Goal: Task Accomplishment & Management: Manage account settings

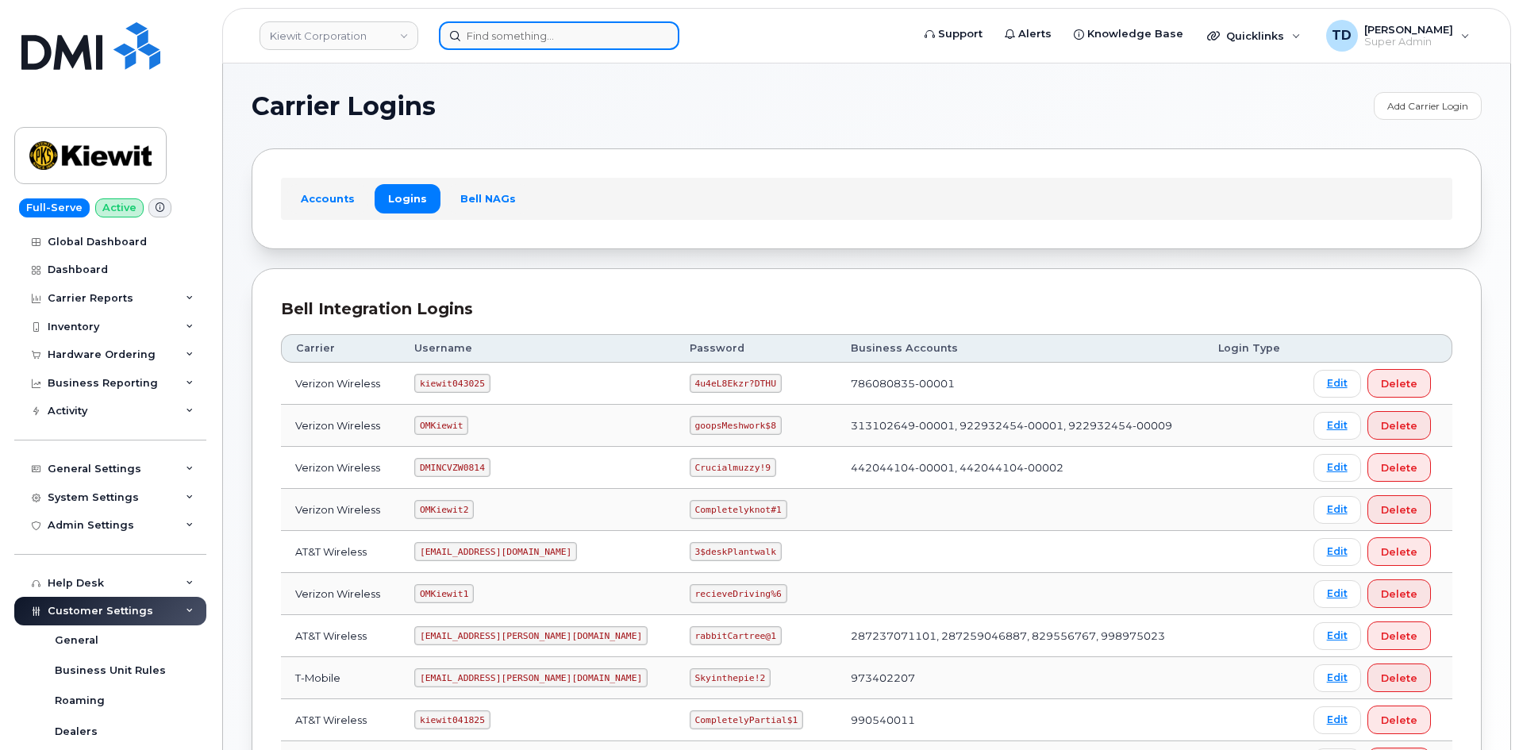
click at [542, 44] on input at bounding box center [559, 35] width 240 height 29
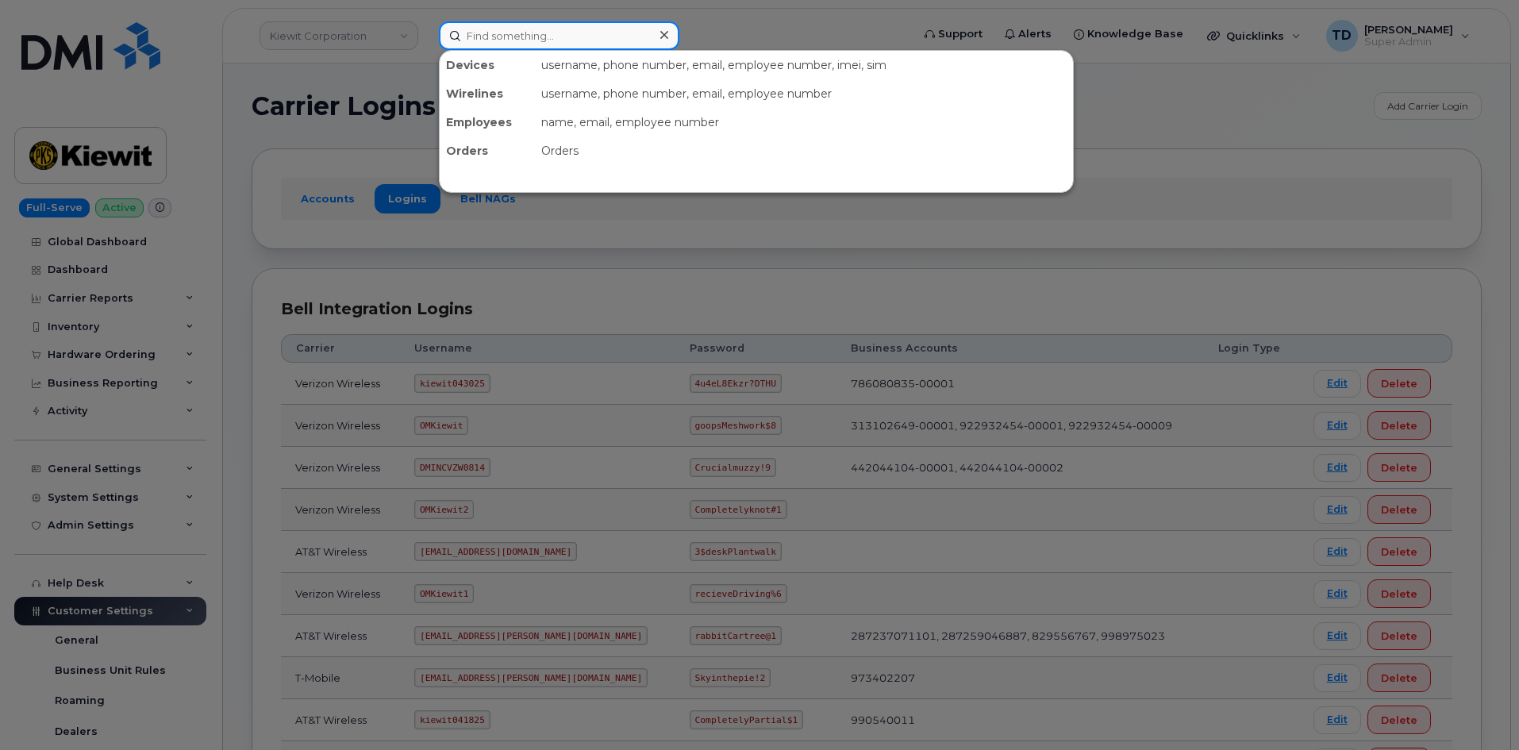
paste input "5189486447"
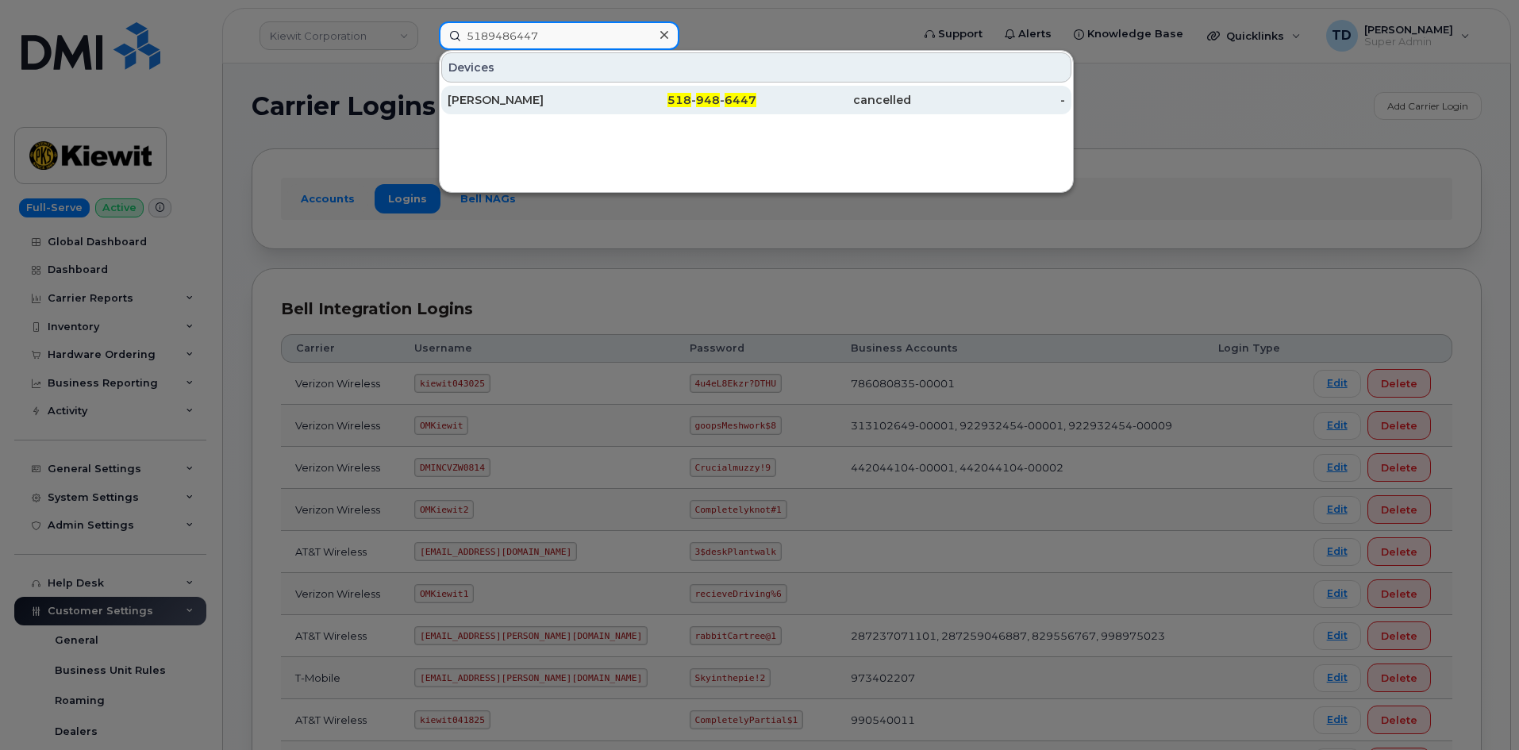
type input "5189486447"
click at [694, 109] on div "518 - 948 - 6447" at bounding box center [679, 100] width 155 height 29
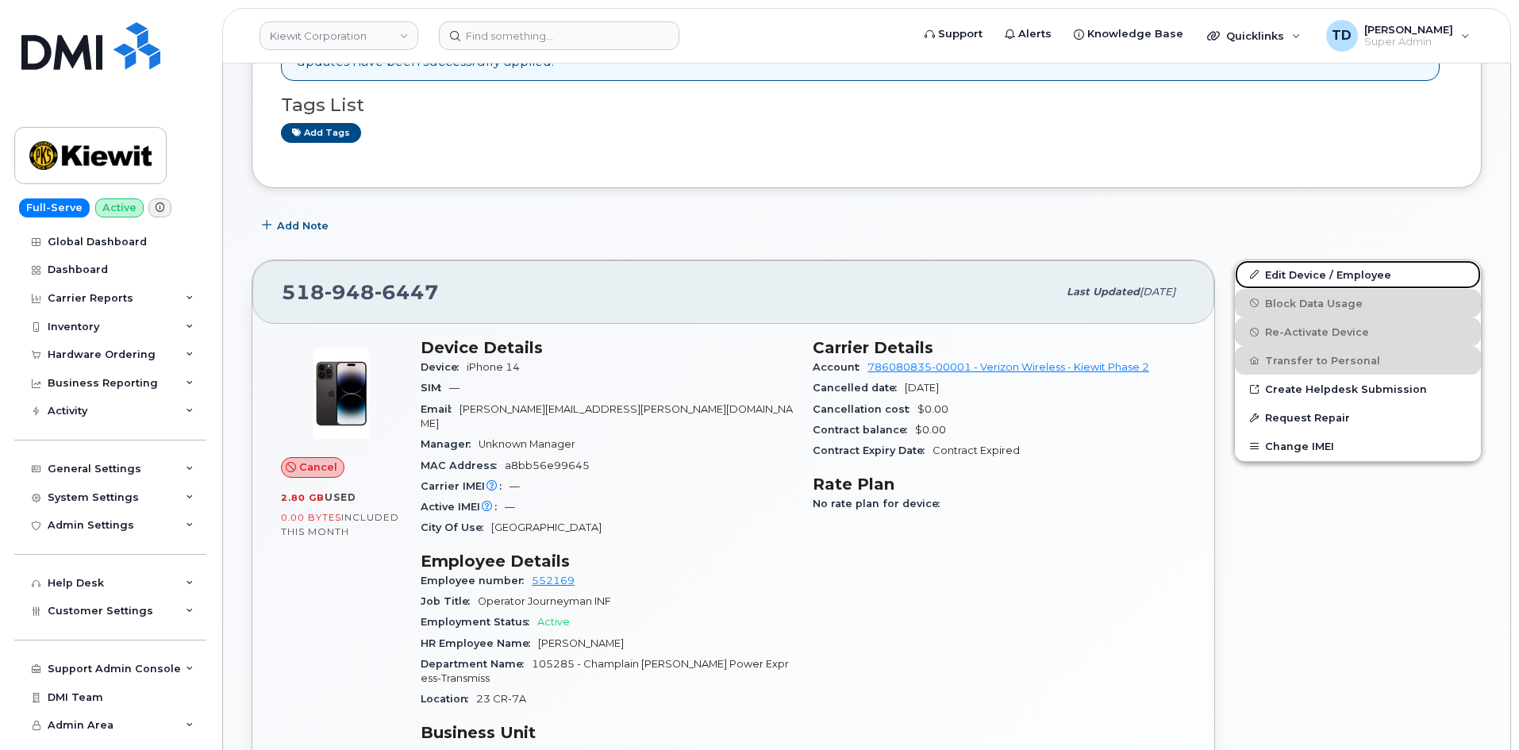
scroll to position [79, 0]
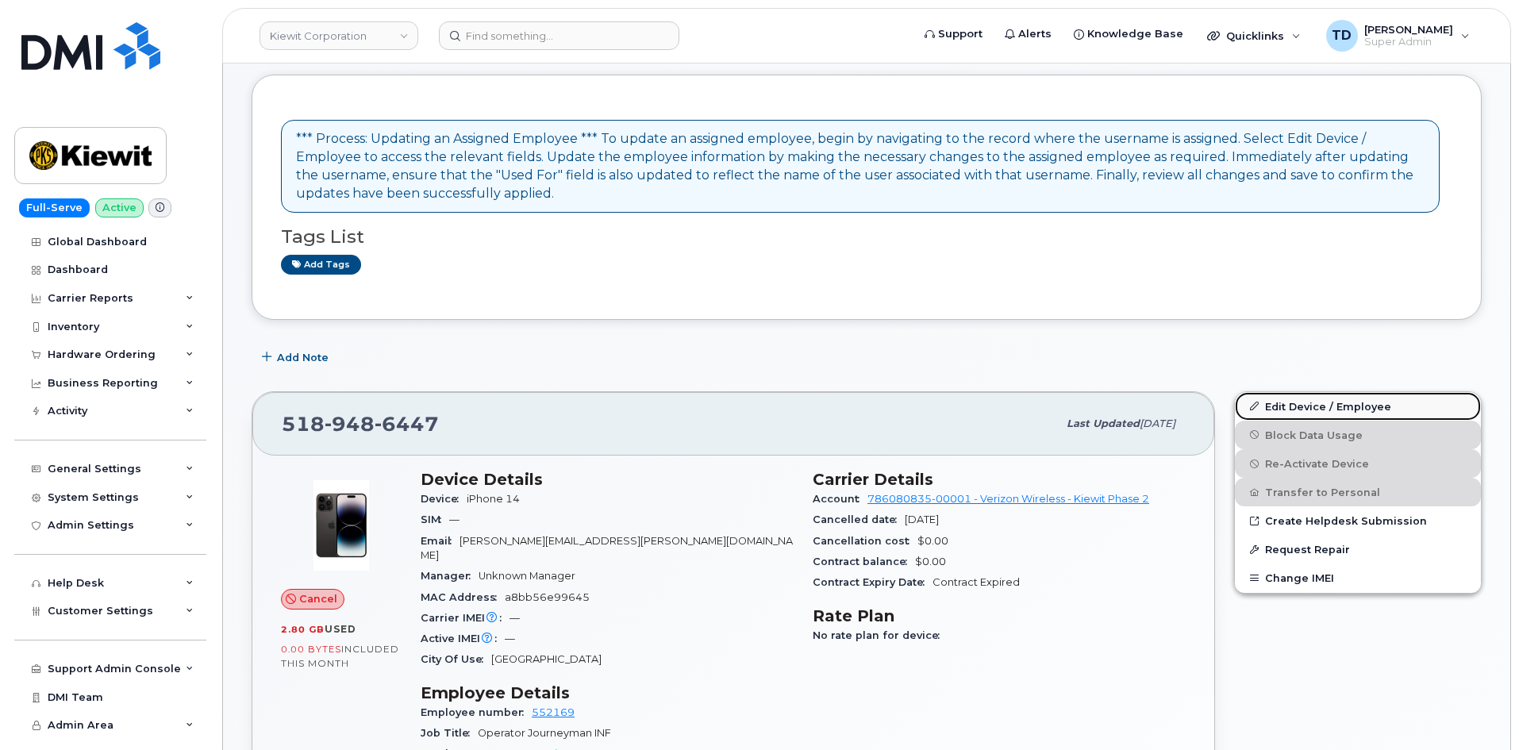
click at [1312, 402] on link "Edit Device / Employee" at bounding box center [1358, 406] width 246 height 29
click at [1302, 399] on link "Edit Device / Employee" at bounding box center [1358, 406] width 246 height 29
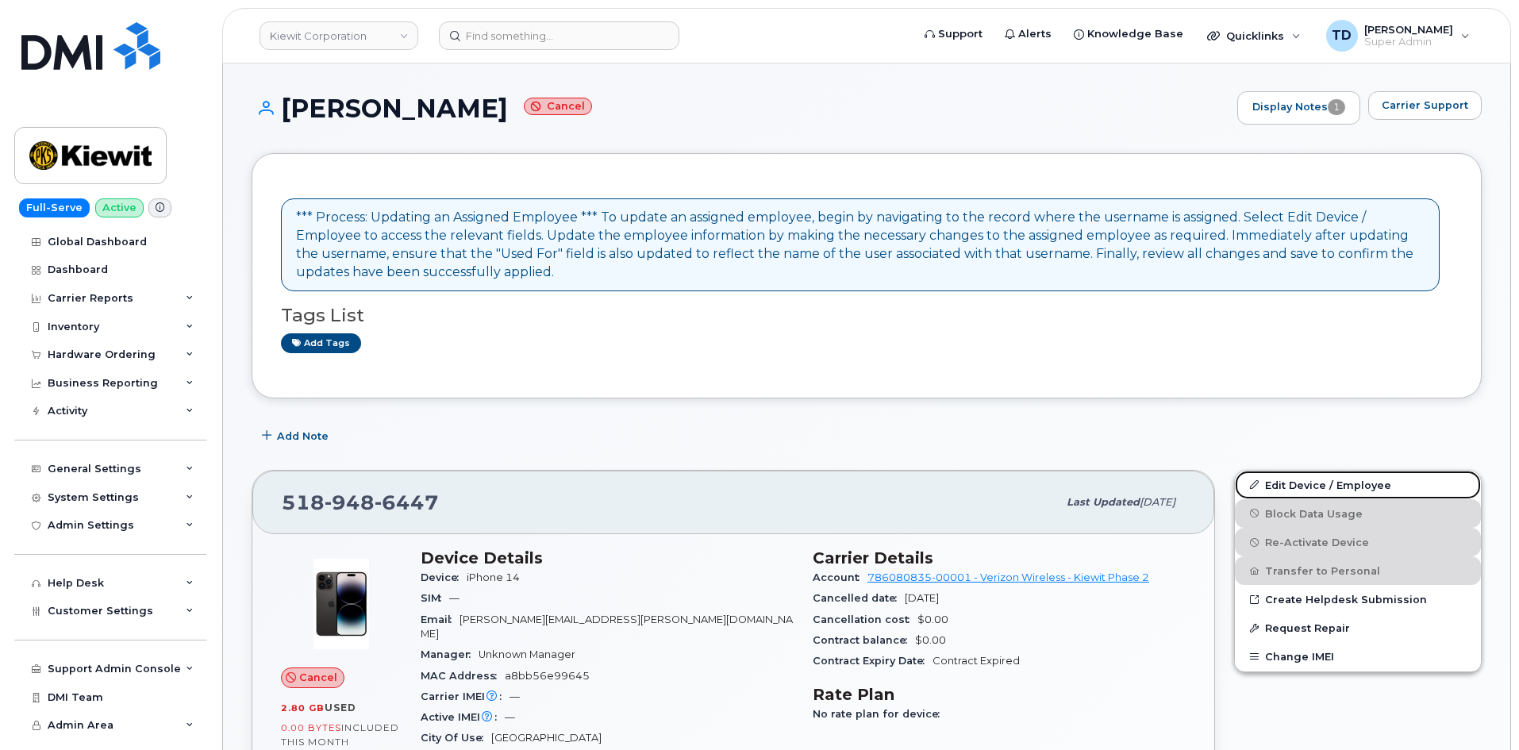
scroll to position [0, 0]
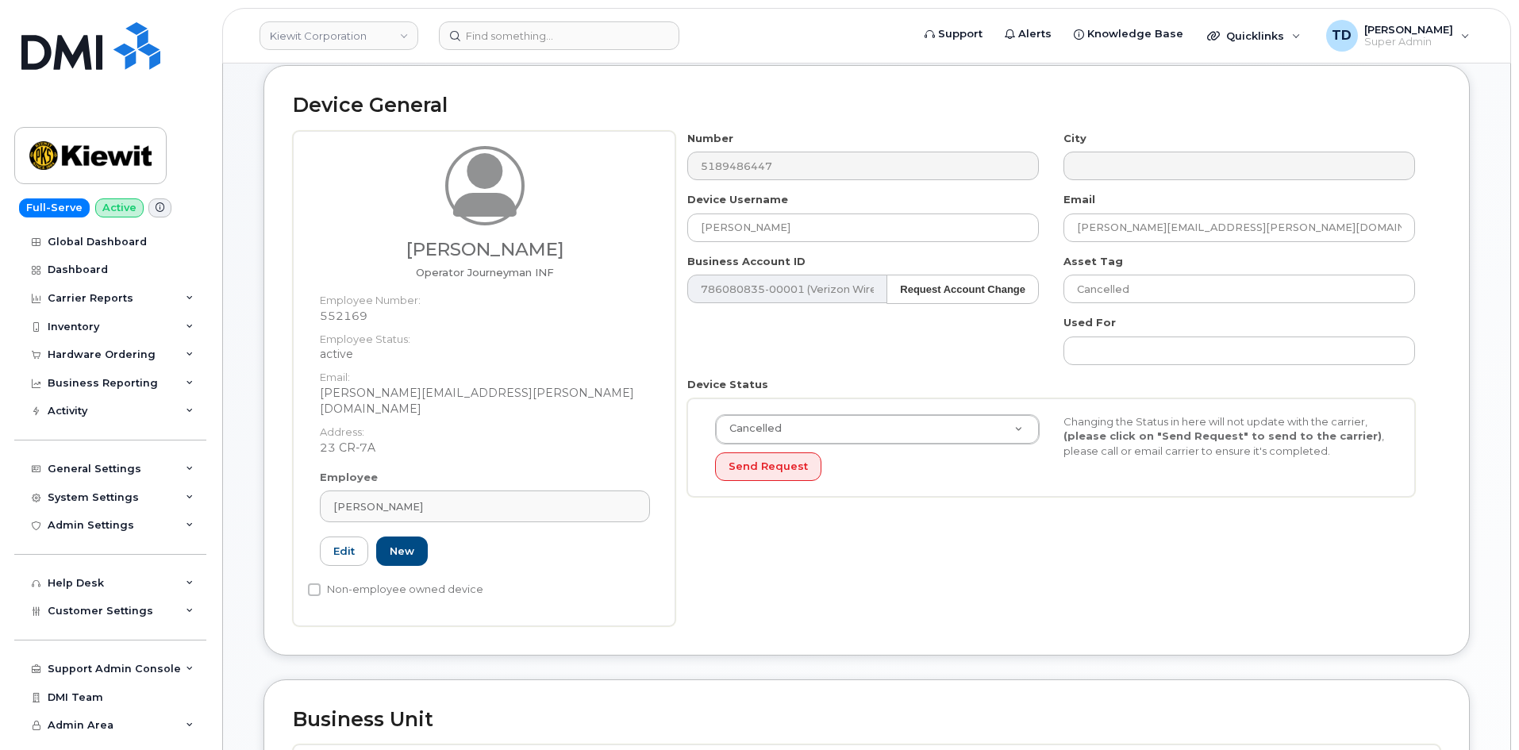
scroll to position [79, 0]
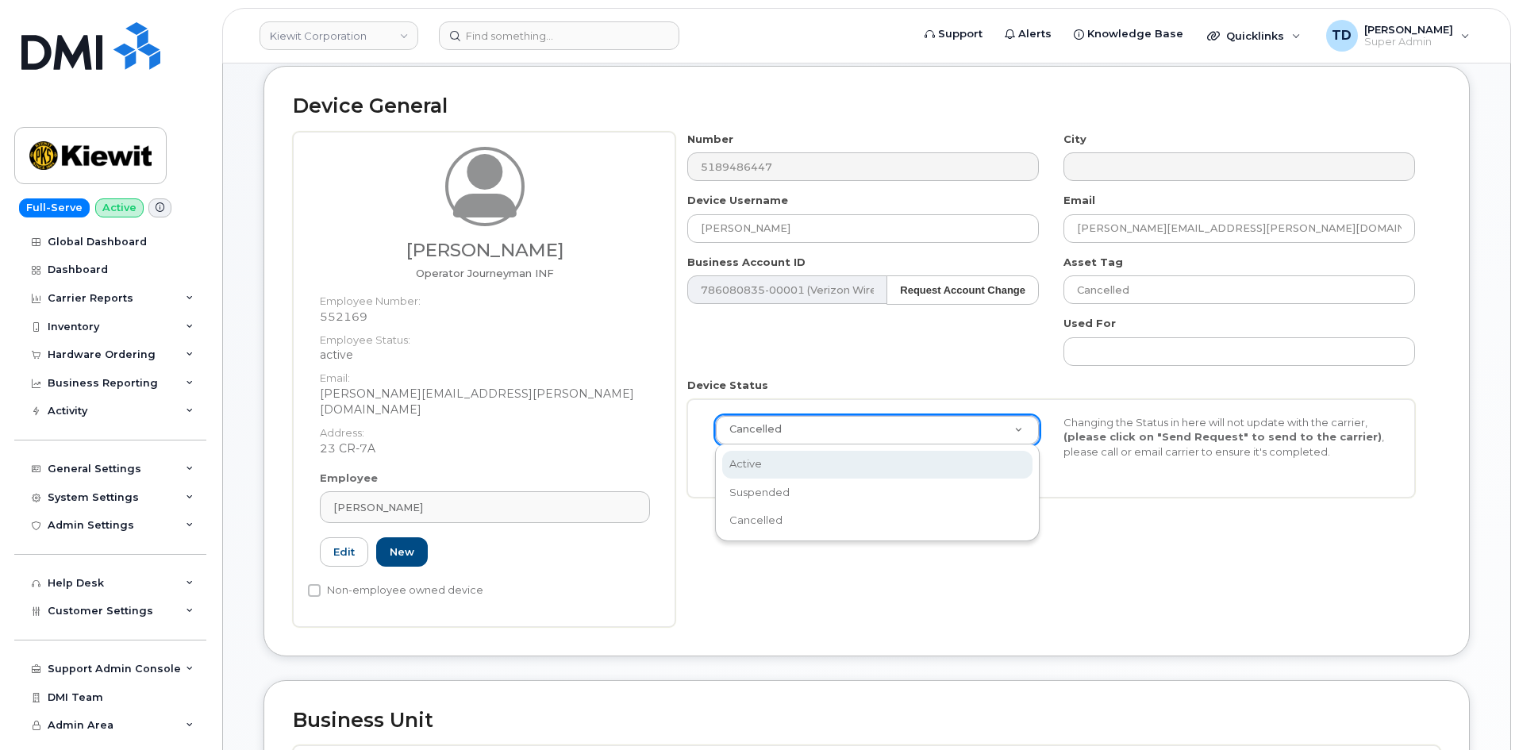
select select "active"
drag, startPoint x: 1125, startPoint y: 424, endPoint x: 1190, endPoint y: 424, distance: 65.1
click at [1163, 424] on div "Changing the Status in here will not update with the carrier, (please click on …" at bounding box center [1226, 437] width 348 height 44
click at [1339, 458] on div "Changing the Status in here will not update with the carrier, (please click on …" at bounding box center [1226, 437] width 348 height 44
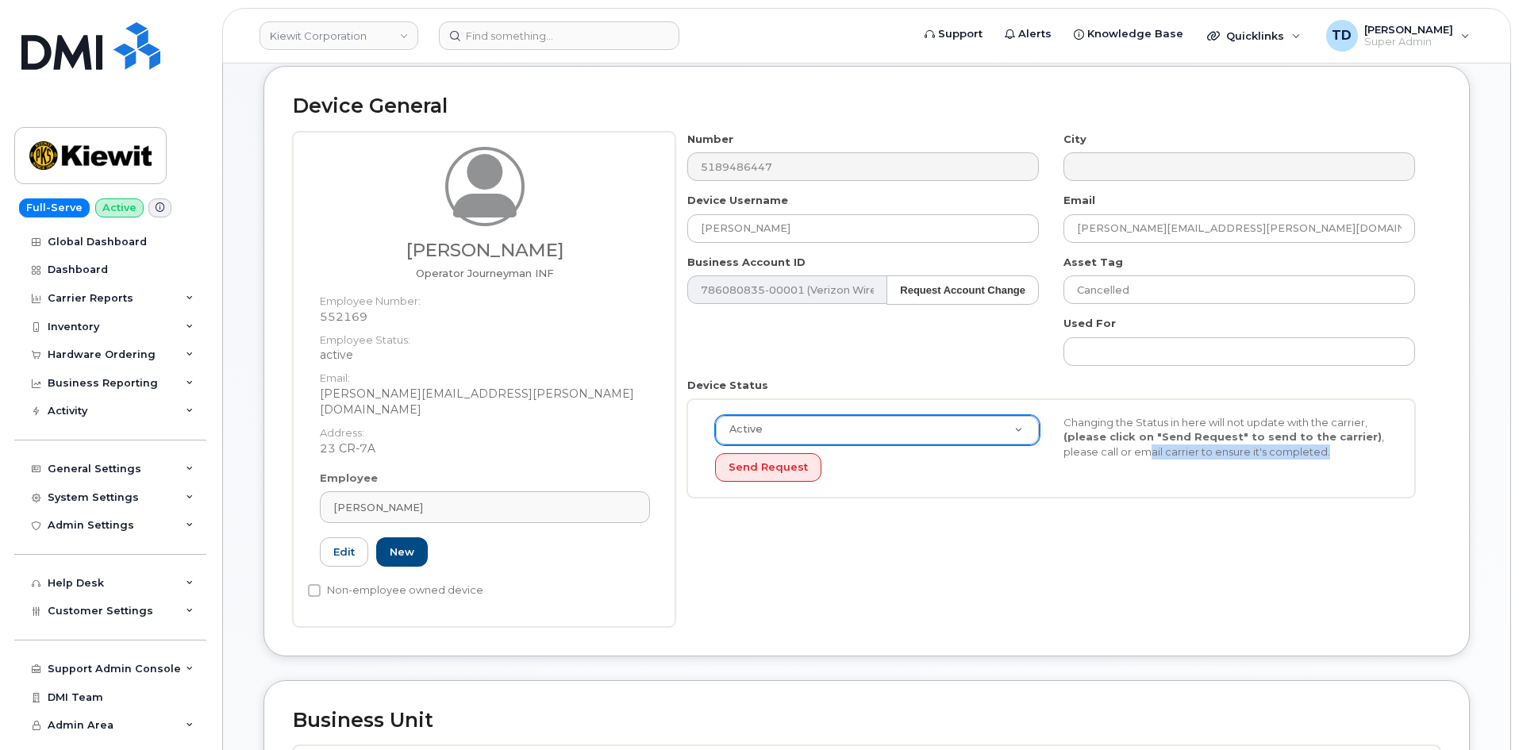
drag, startPoint x: 1334, startPoint y: 448, endPoint x: 1142, endPoint y: 450, distance: 192.1
click at [1142, 450] on div "Changing the Status in here will not update with the carrier, (please click on …" at bounding box center [1226, 437] width 348 height 44
click at [1146, 469] on div "Active Active Suspended Cancelled Send Request Changing the Status in here will…" at bounding box center [1051, 448] width 696 height 67
click at [1261, 478] on div "Active Active Suspended Cancelled Send Request Changing the Status in here will…" at bounding box center [1051, 448] width 696 height 67
click at [1393, 452] on div "Changing the Status in here will not update with the carrier, (please click on …" at bounding box center [1226, 437] width 348 height 44
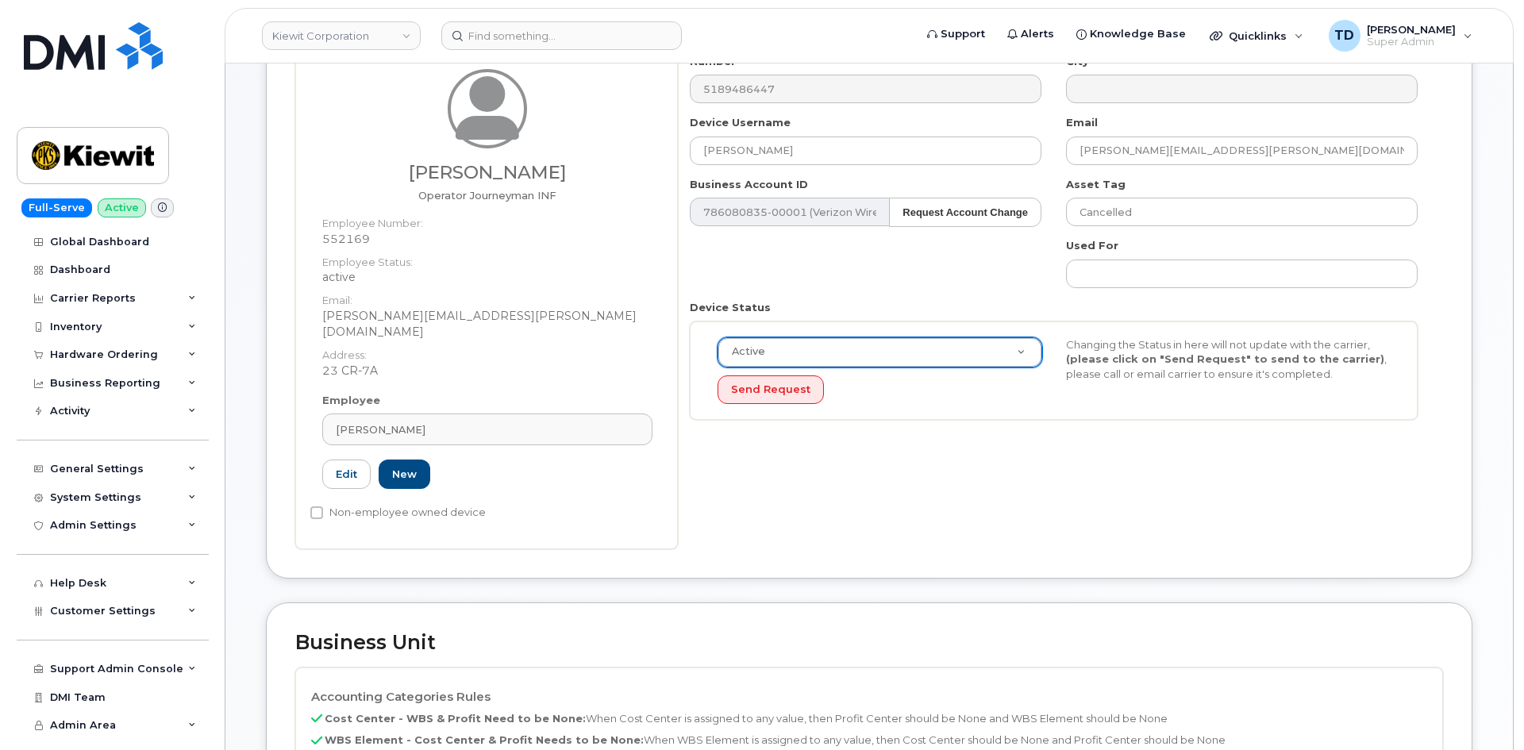
scroll to position [159, 0]
click at [798, 401] on button "Send Request" at bounding box center [768, 388] width 106 height 29
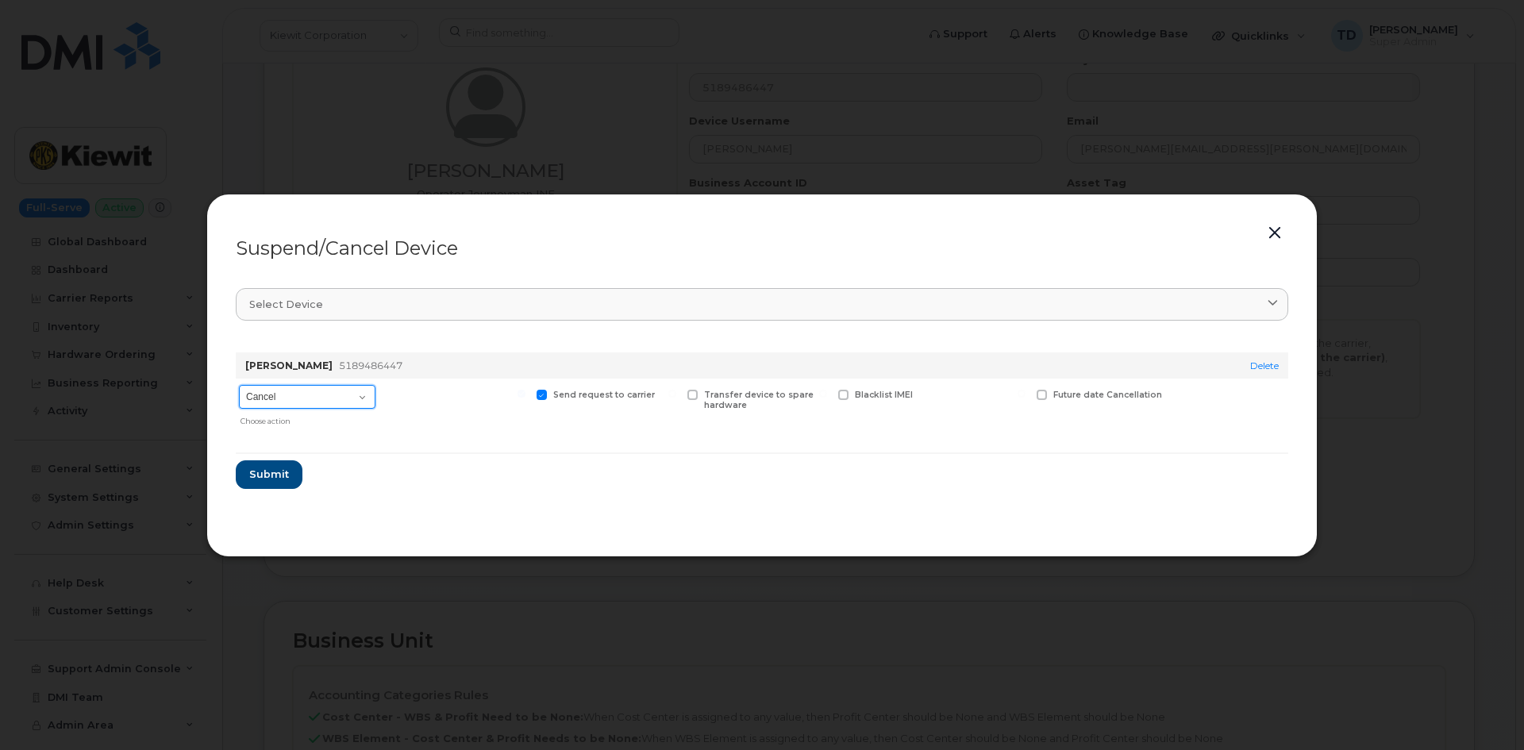
click at [354, 395] on select "Cancel Suspend - Reduced Rate Suspend - Full Rate Suspend - Lost Device/Stolen …" at bounding box center [307, 397] width 137 height 24
select select "[object Object]"
click at [239, 385] on select "Cancel Suspend - Reduced Rate Suspend - Full Rate Suspend - Lost Device/Stolen …" at bounding box center [307, 397] width 137 height 24
click at [286, 471] on span "Submit" at bounding box center [268, 474] width 40 height 15
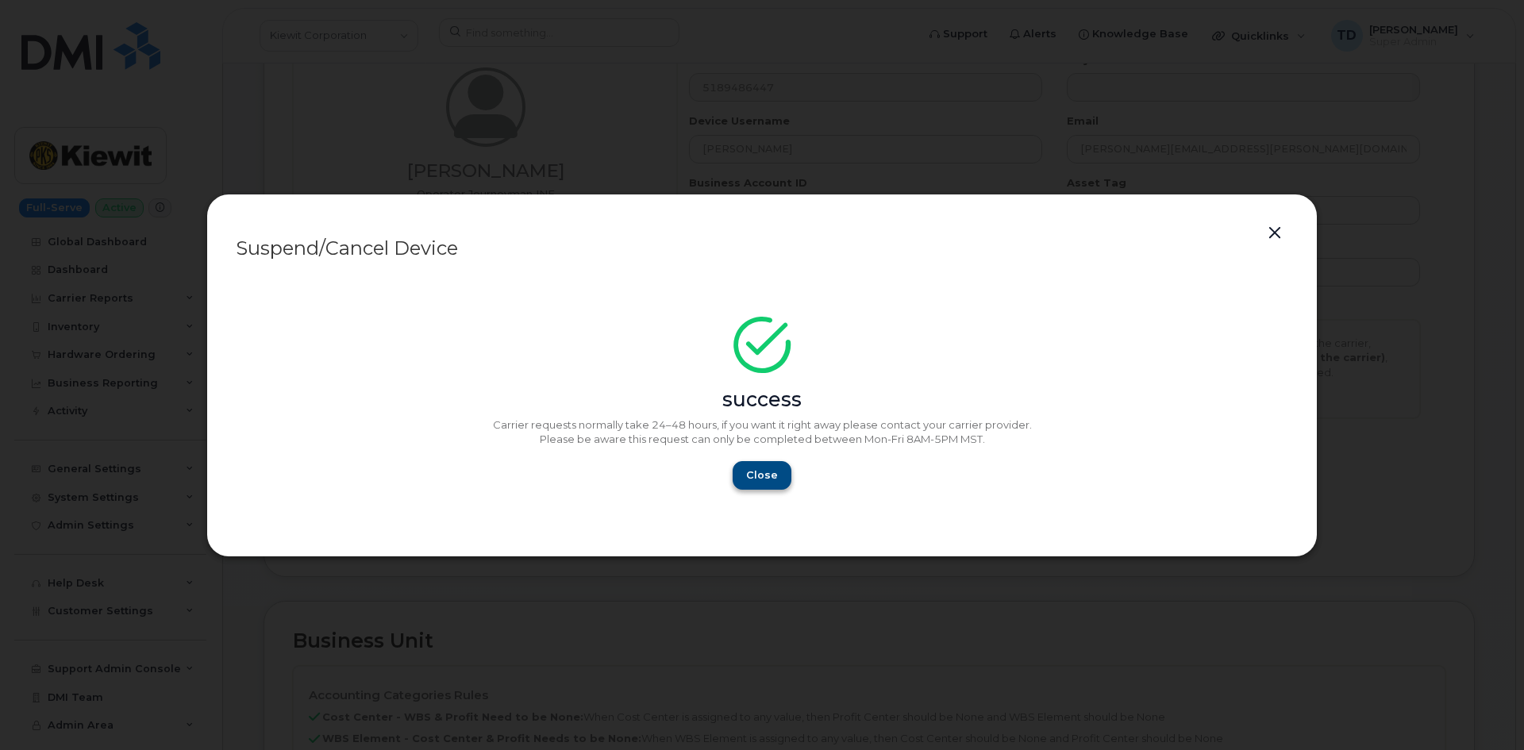
drag, startPoint x: 779, startPoint y: 458, endPoint x: 744, endPoint y: 483, distance: 43.4
click at [773, 463] on div "success Carrier requests normally take 24–48 hours, if you want it right away p…" at bounding box center [762, 407] width 1052 height 163
click at [744, 483] on button "Close" at bounding box center [761, 475] width 57 height 29
click at [761, 475] on span "Close" at bounding box center [762, 474] width 32 height 15
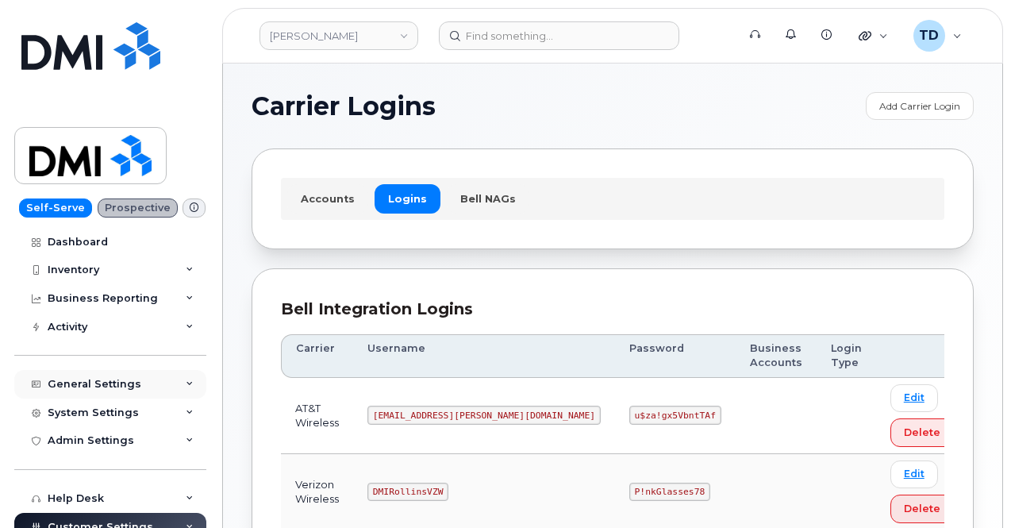
click at [113, 376] on div "General Settings" at bounding box center [110, 384] width 192 height 29
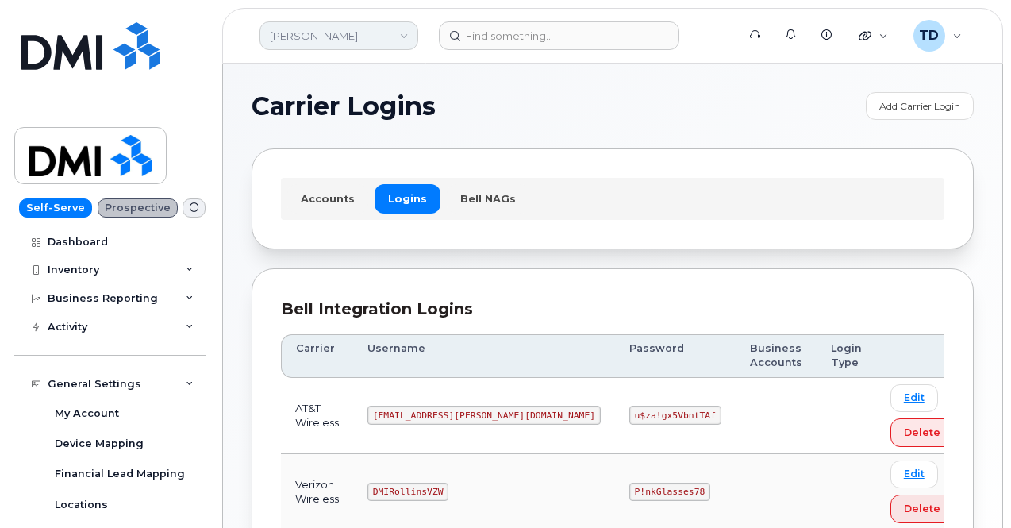
click at [367, 34] on link "Rollins" at bounding box center [339, 35] width 159 height 29
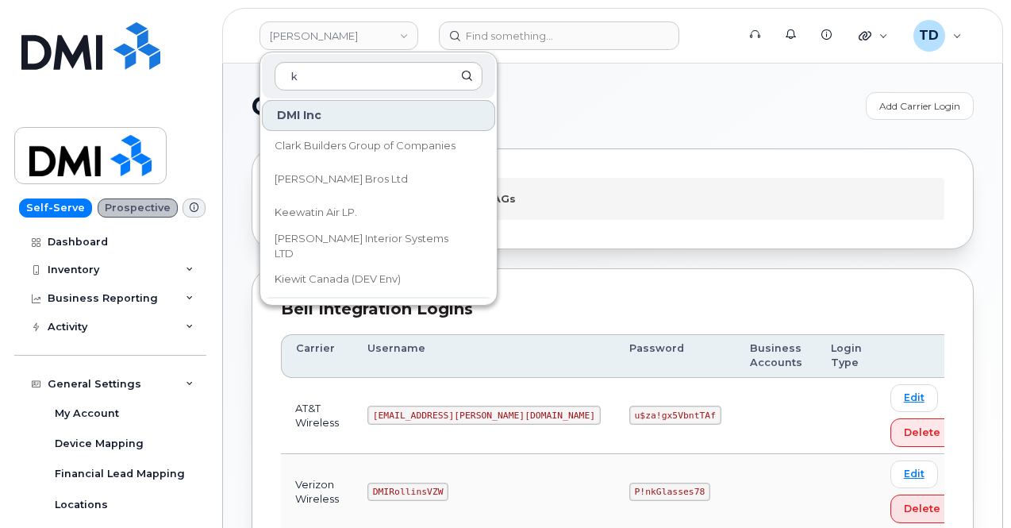
scroll to position [1349, 0]
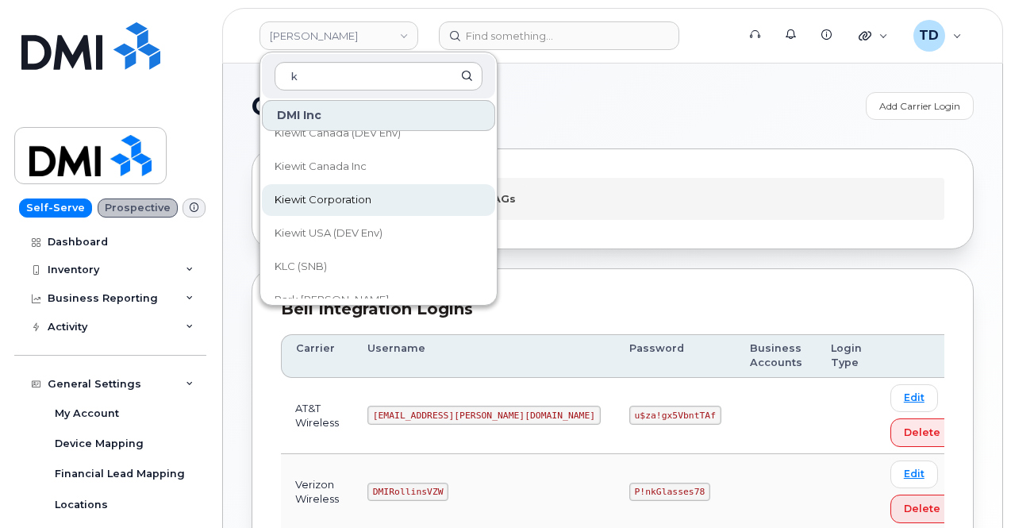
type input "k"
click at [371, 201] on link "Kiewit Corporation" at bounding box center [378, 200] width 233 height 32
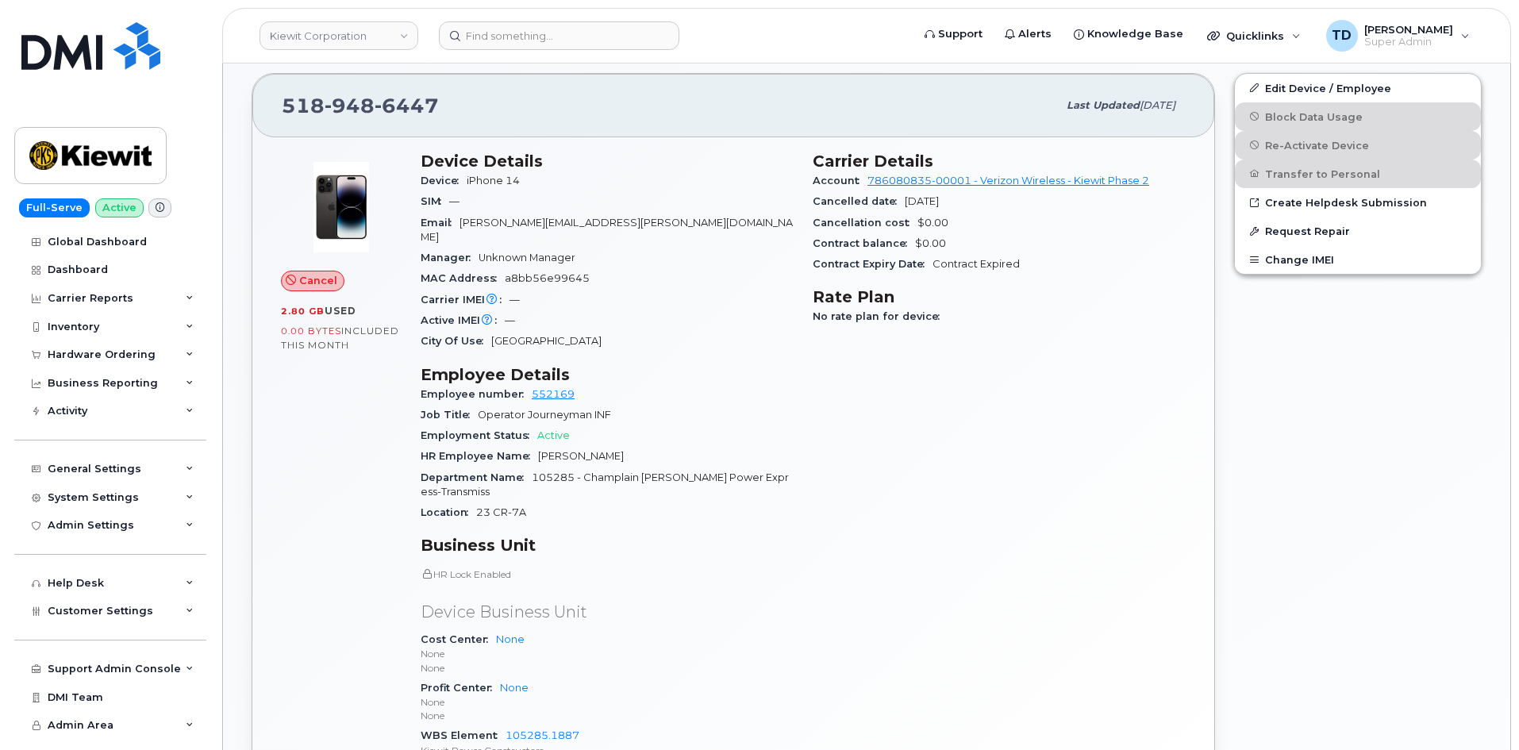
scroll to position [556, 0]
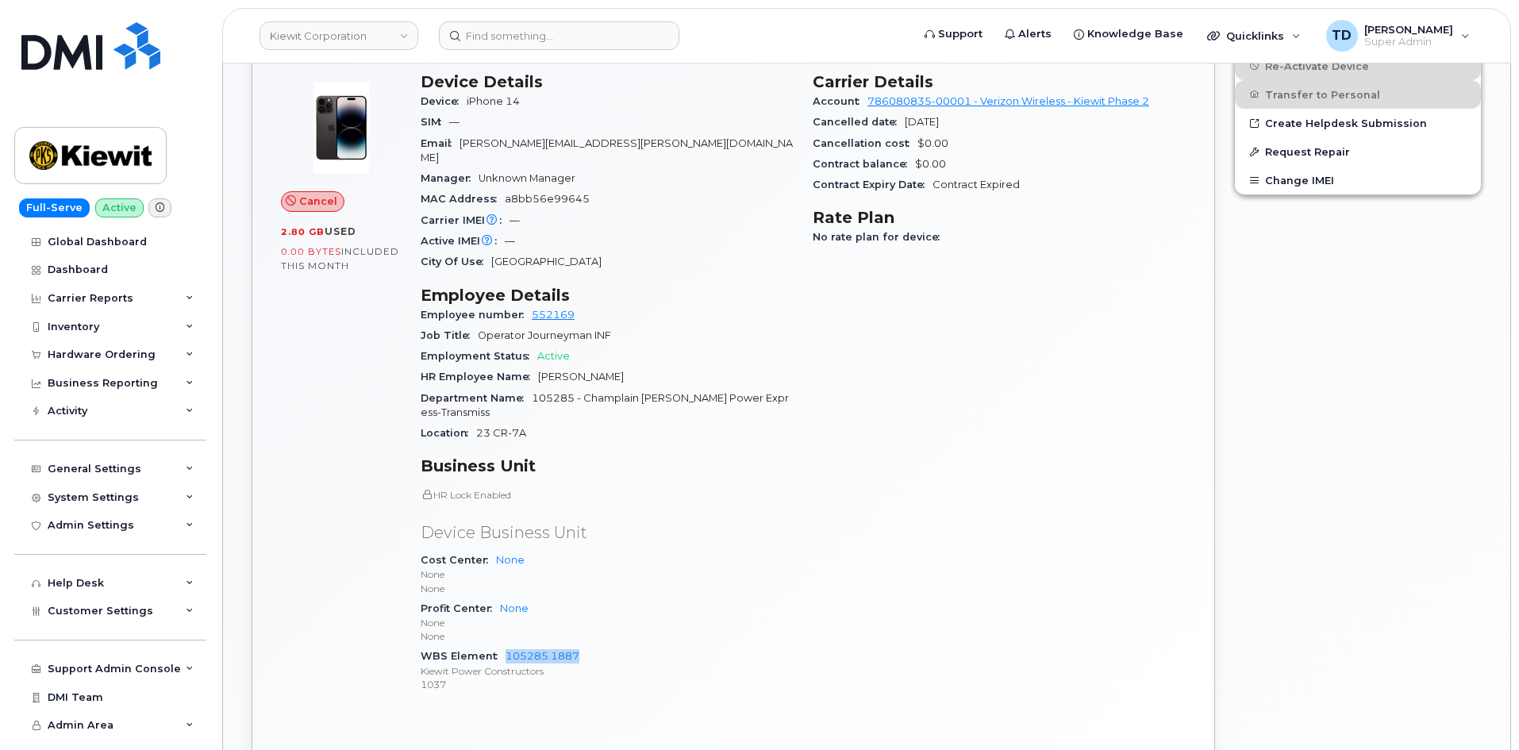
drag, startPoint x: 501, startPoint y: 640, endPoint x: 583, endPoint y: 645, distance: 81.9
click at [583, 646] on div "WBS Element 105285.1887 Kiewit Power Constructors 1037" at bounding box center [607, 670] width 373 height 48
copy link "105285.1887"
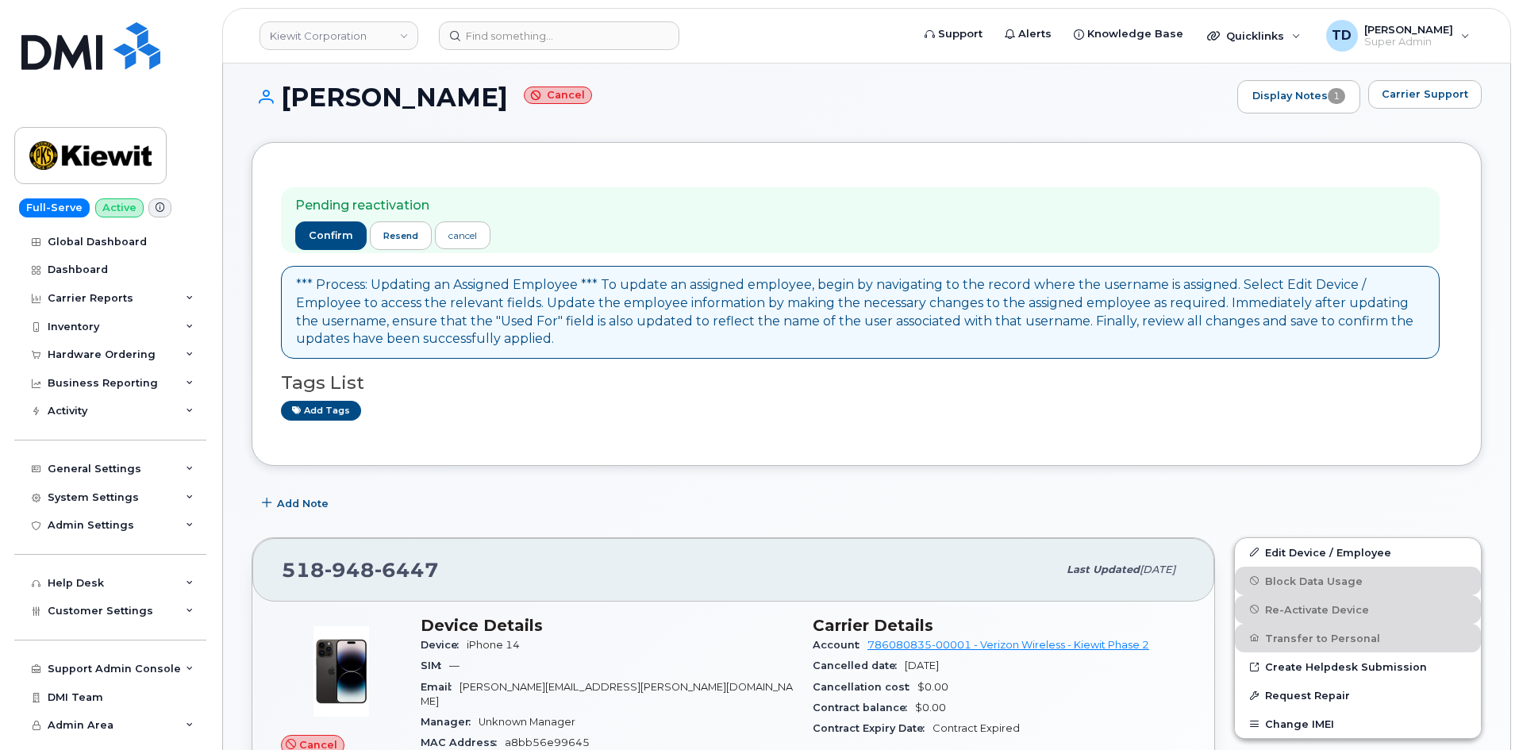
scroll to position [0, 0]
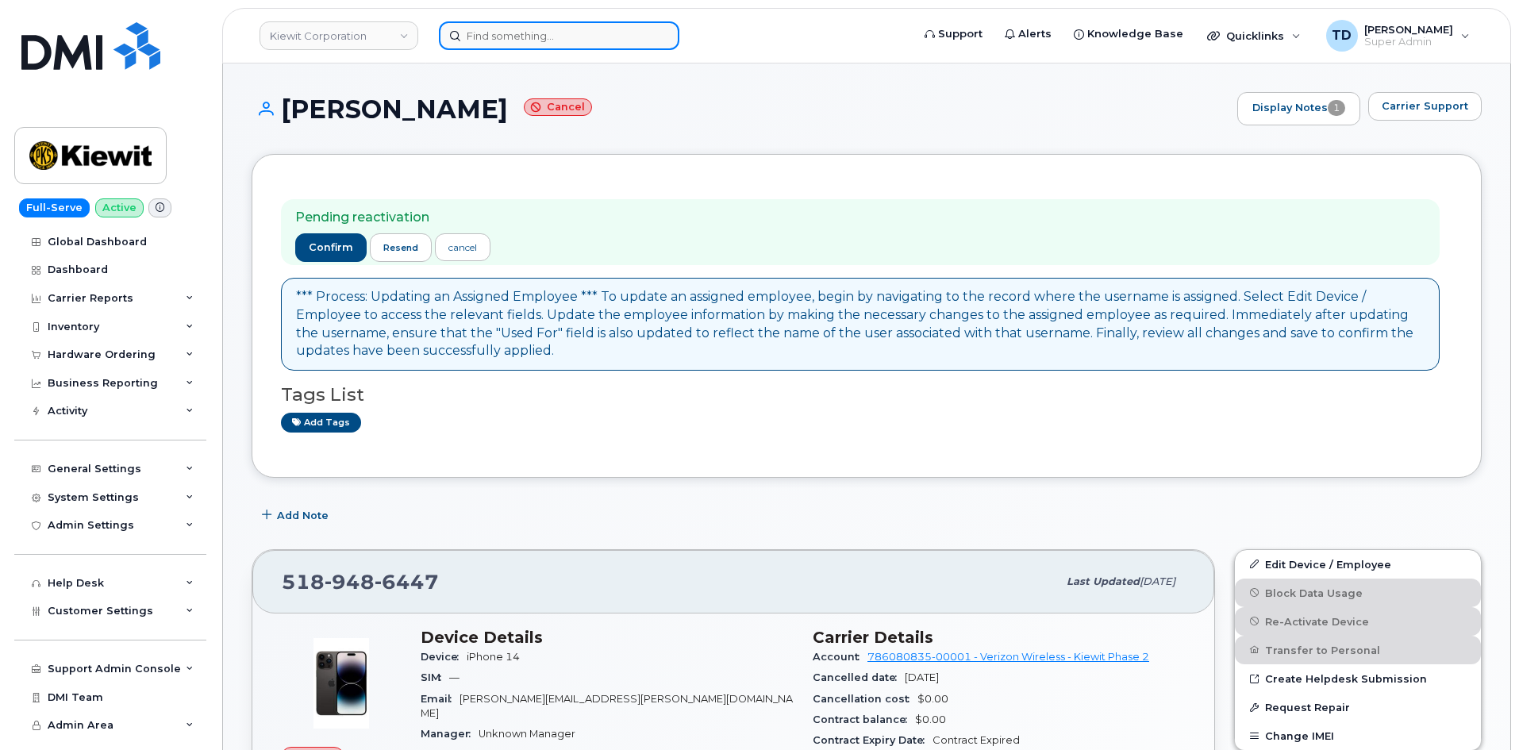
click at [553, 36] on input at bounding box center [559, 35] width 240 height 29
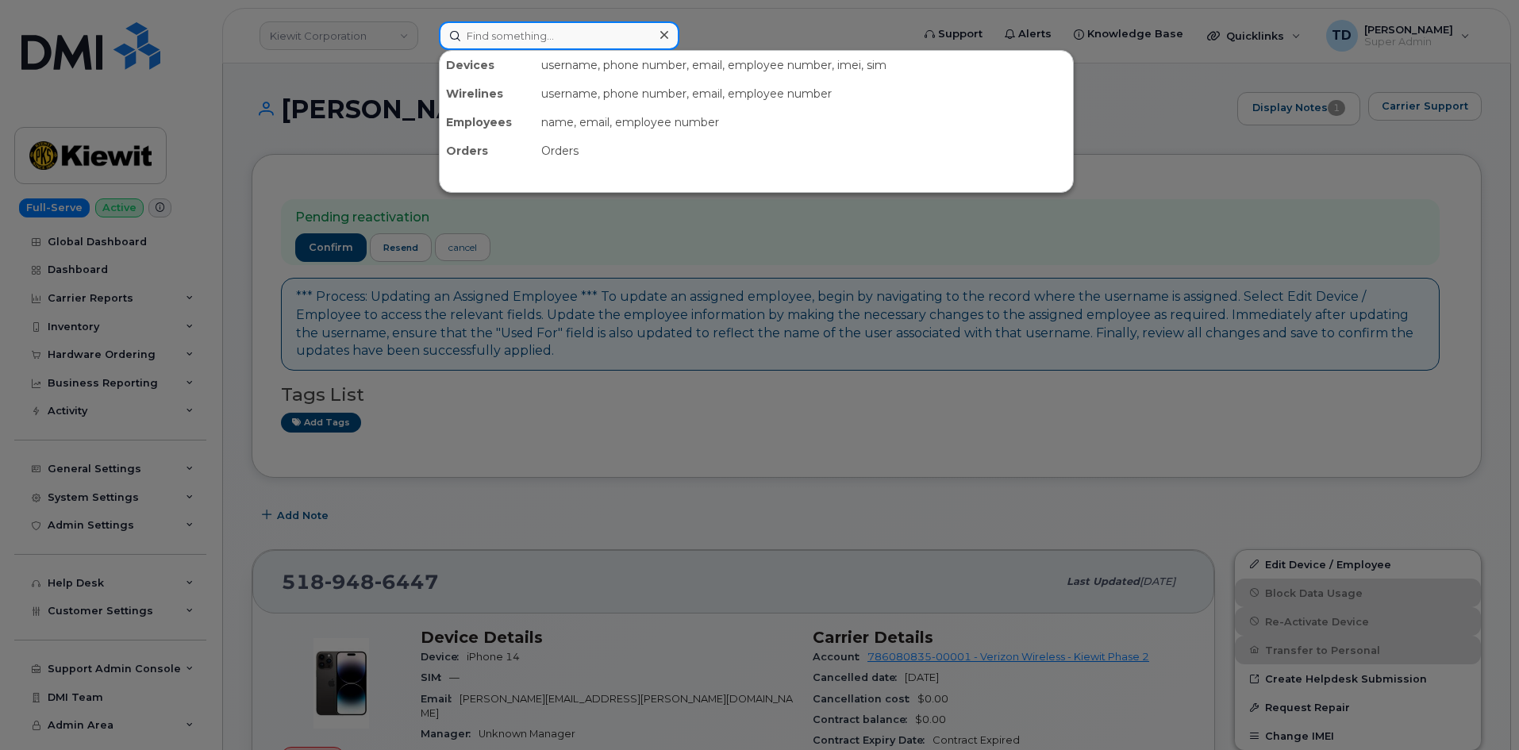
paste input "8382027939"
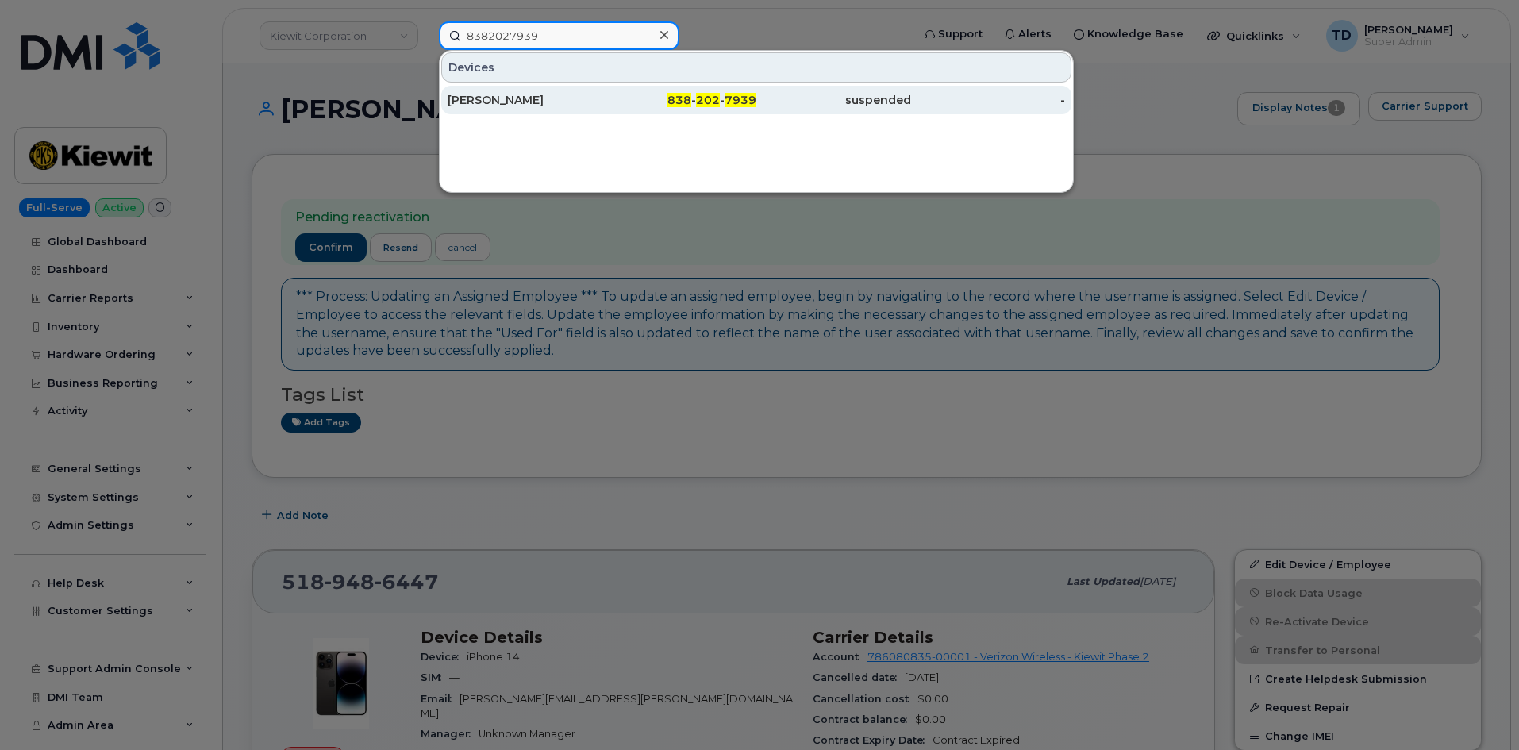
type input "8382027939"
click at [621, 93] on div "838 - 202 - 7939" at bounding box center [679, 100] width 155 height 16
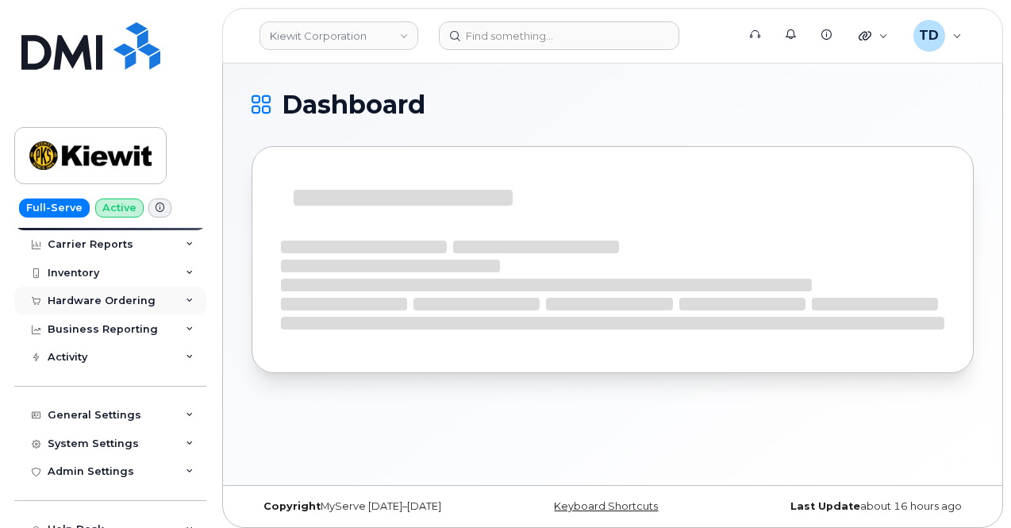
scroll to position [79, 0]
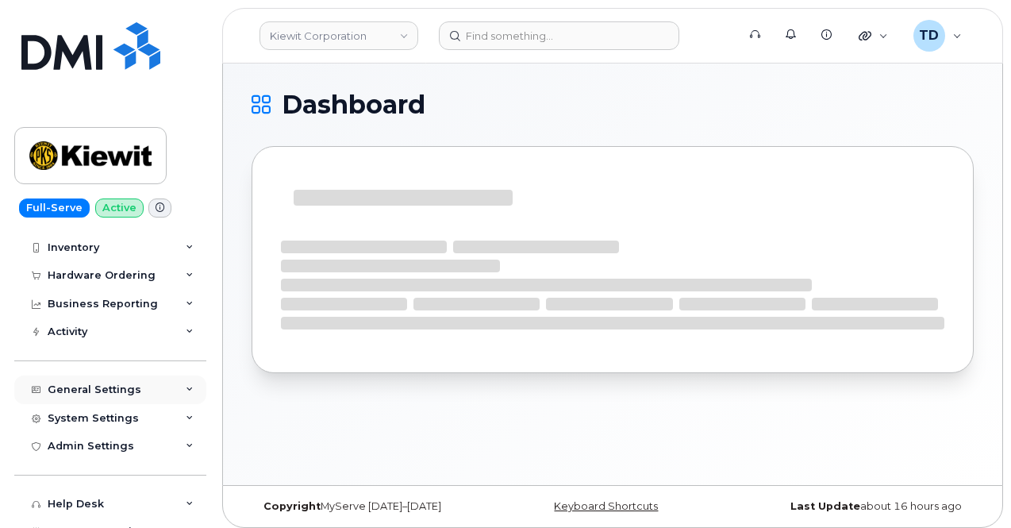
click at [121, 376] on div "General Settings" at bounding box center [110, 389] width 192 height 29
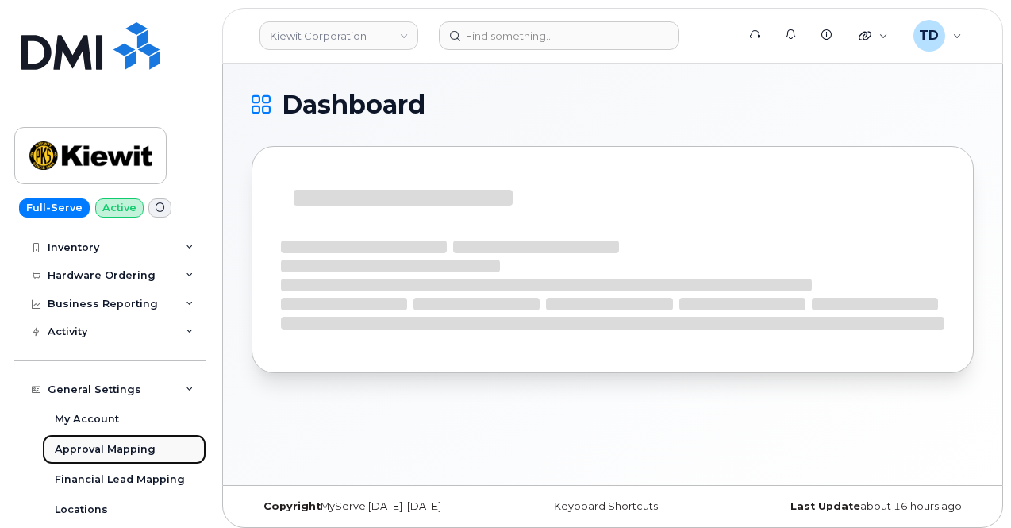
click at [132, 457] on link "Approval Mapping" at bounding box center [124, 449] width 164 height 30
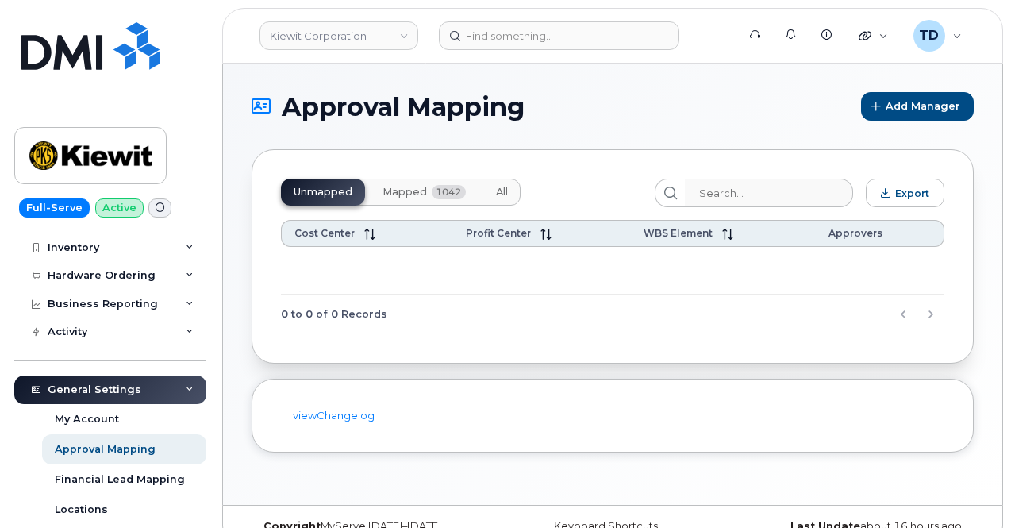
click at [427, 201] on button "Mapped 1042" at bounding box center [424, 192] width 109 height 27
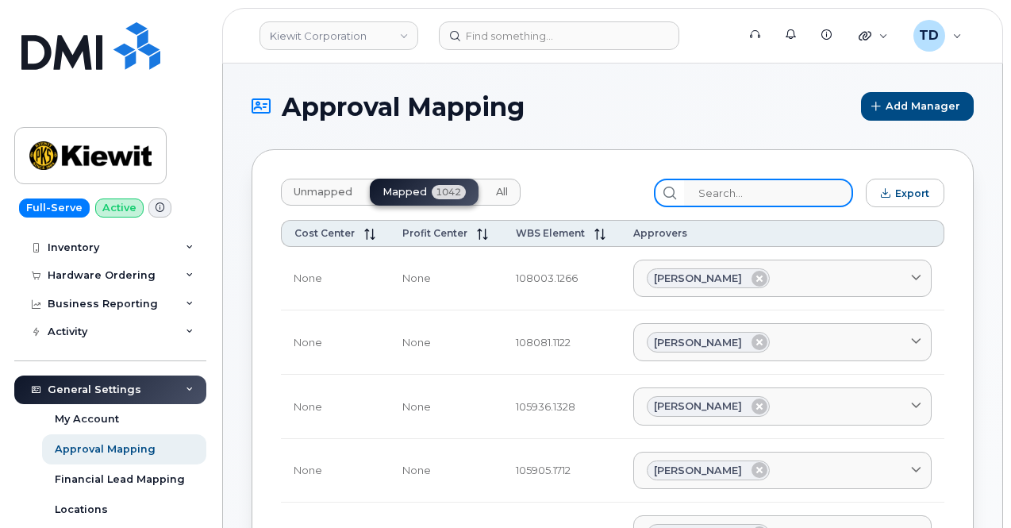
click at [793, 195] on input "search" at bounding box center [768, 193] width 169 height 29
paste input "105285.1887"
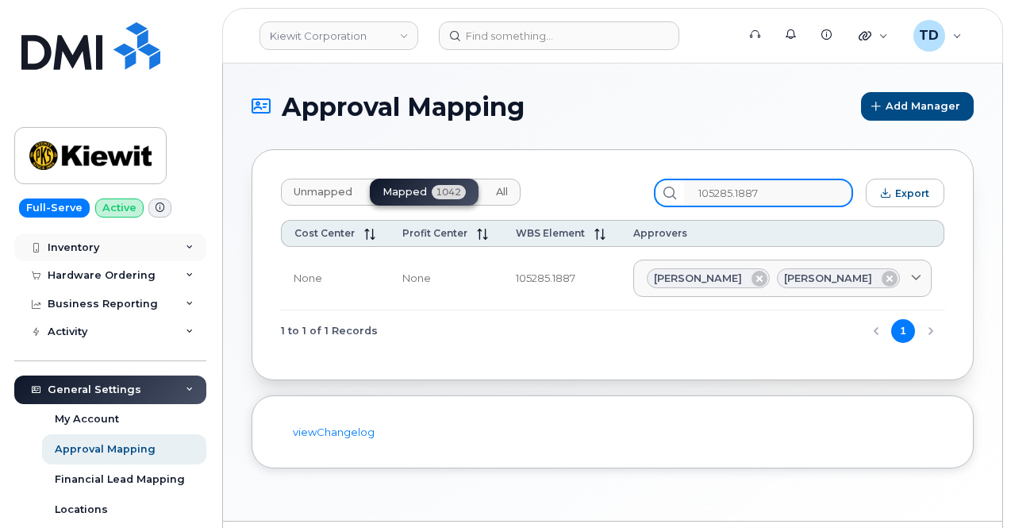
type input "105285.1887"
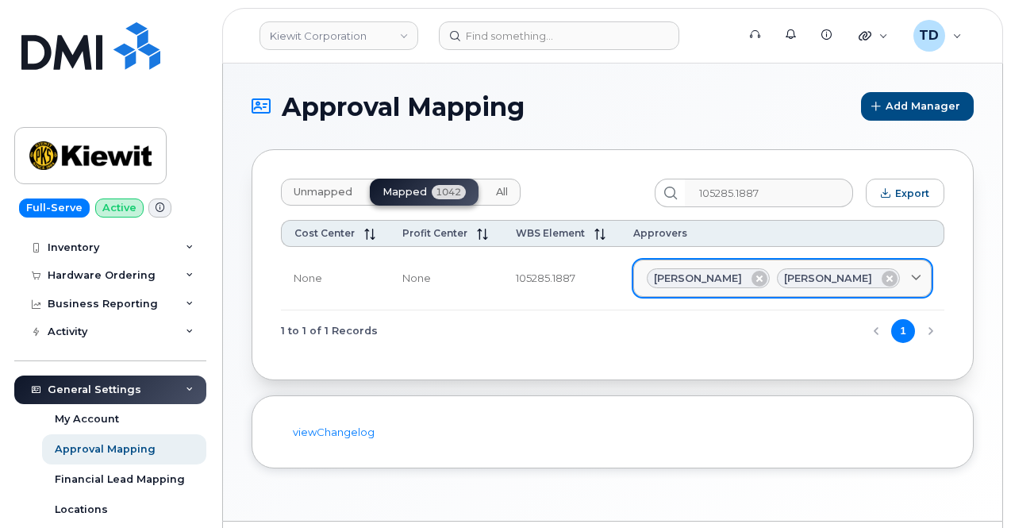
click at [710, 280] on span "Brooke Callahan" at bounding box center [698, 278] width 88 height 15
click at [918, 286] on div "Brooke Callahan Jeffrey Baker" at bounding box center [782, 278] width 271 height 21
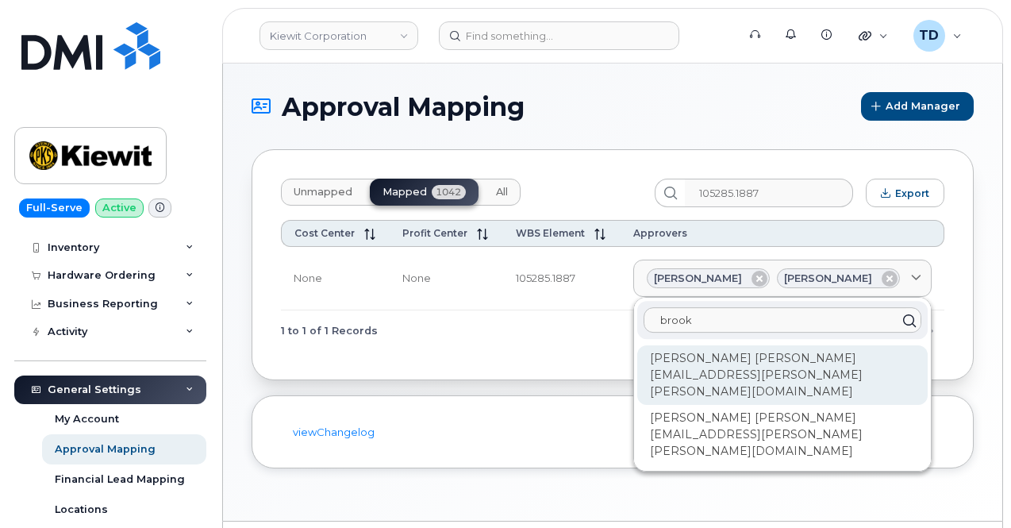
type input "brook"
drag, startPoint x: 756, startPoint y: 348, endPoint x: 654, endPoint y: 360, distance: 102.4
copy div "Brooke Callahan"
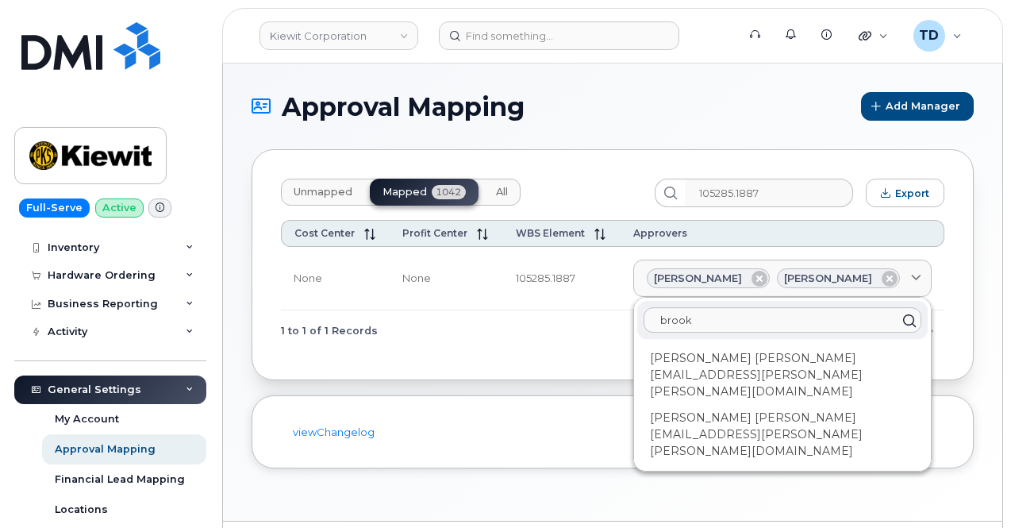
drag, startPoint x: 834, startPoint y: 325, endPoint x: 604, endPoint y: 321, distance: 230.2
click at [610, 323] on div "Cost Center Profit Center WBS Element Approvers None None 105285.1887 Brooke Ca…" at bounding box center [612, 285] width 663 height 131
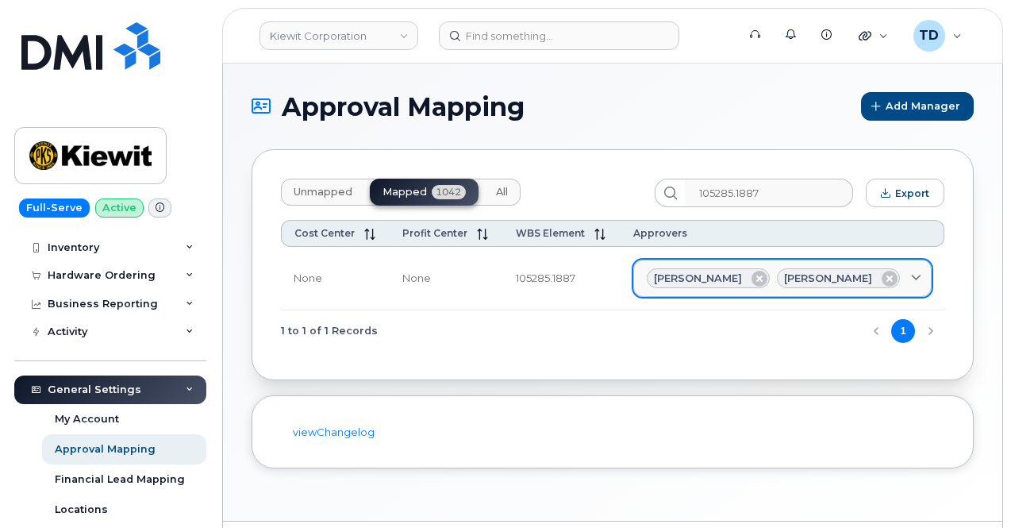
click at [917, 278] on icon at bounding box center [916, 278] width 10 height 10
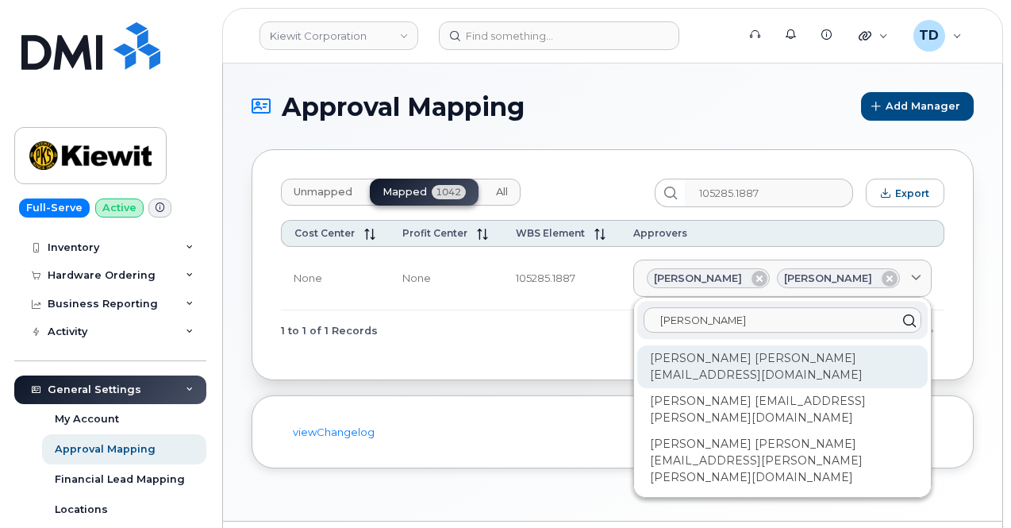
type input "jeffrey"
copy div "Jeffrey.Baker1@381constructors.com"
drag, startPoint x: 879, startPoint y: 375, endPoint x: 660, endPoint y: 385, distance: 219.3
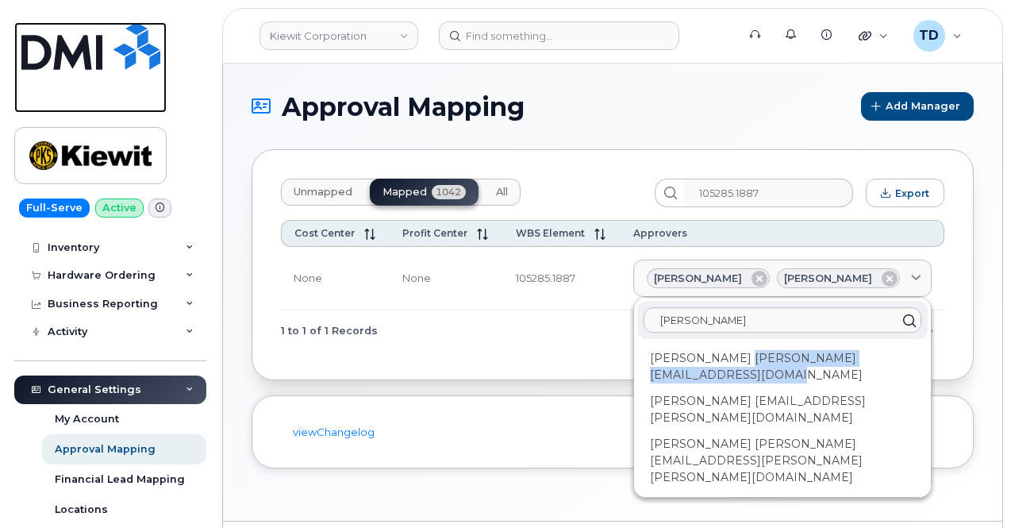
drag, startPoint x: 97, startPoint y: 44, endPoint x: 202, endPoint y: 29, distance: 106.5
click at [97, 44] on img at bounding box center [90, 46] width 139 height 48
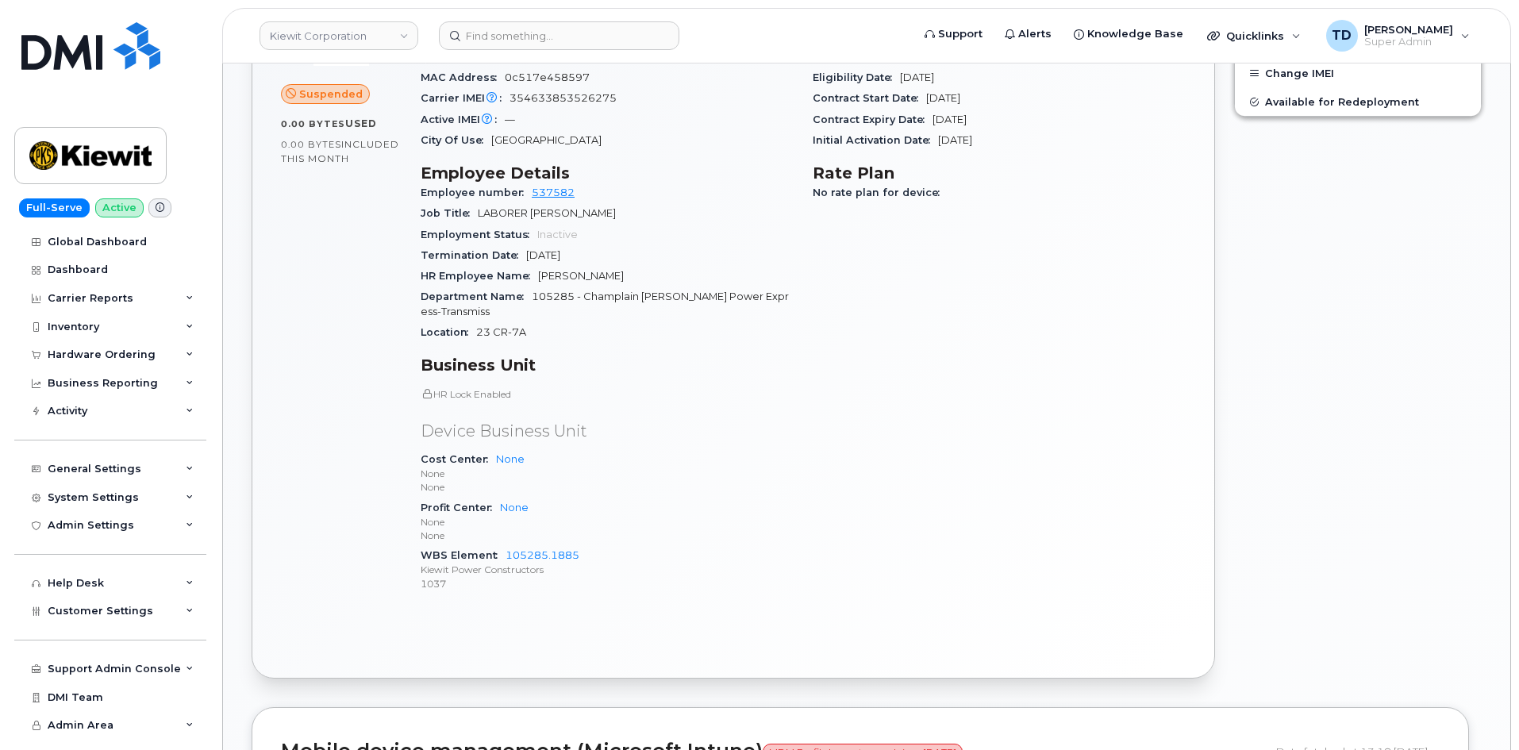
scroll to position [397, 0]
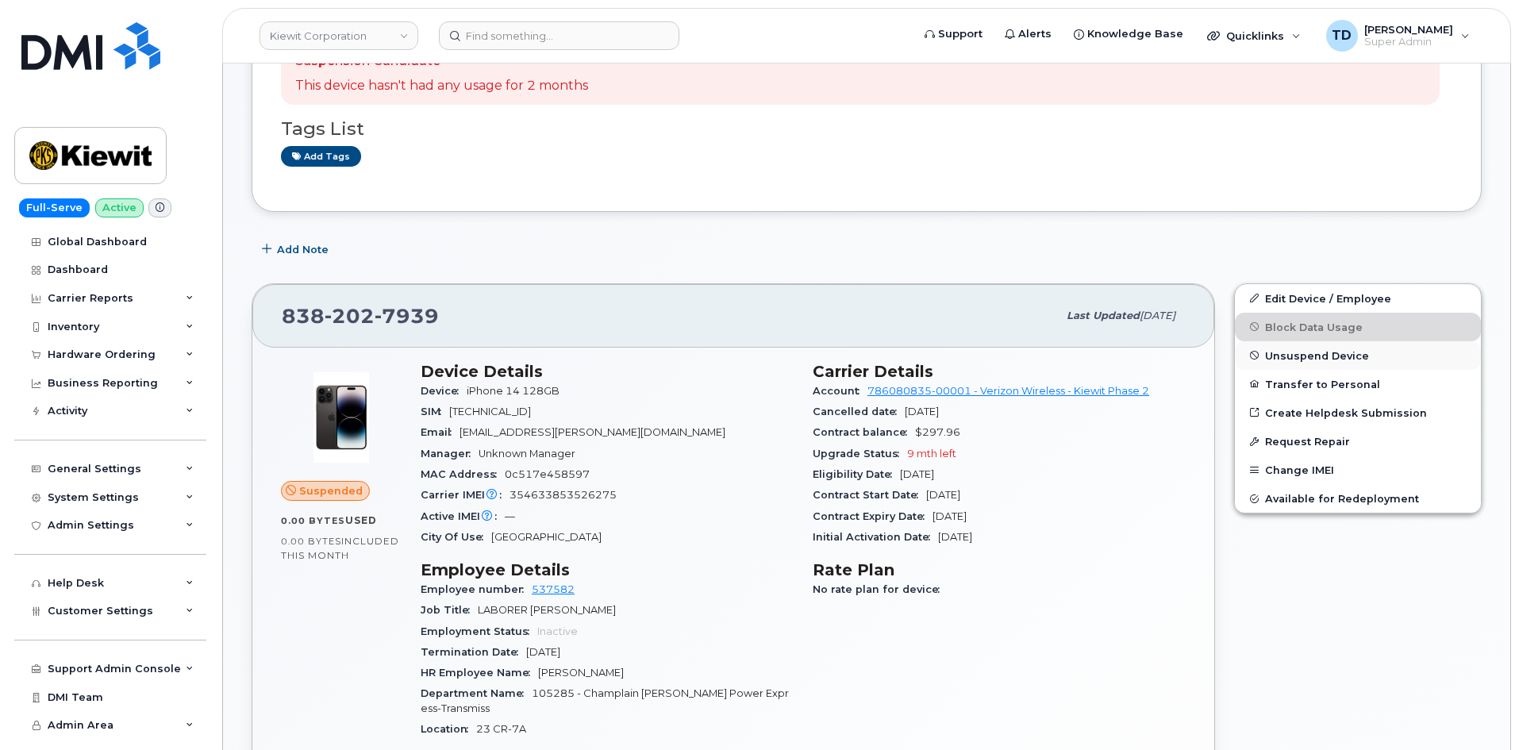
click at [1304, 359] on span "Unsuspend Device" at bounding box center [1317, 355] width 104 height 12
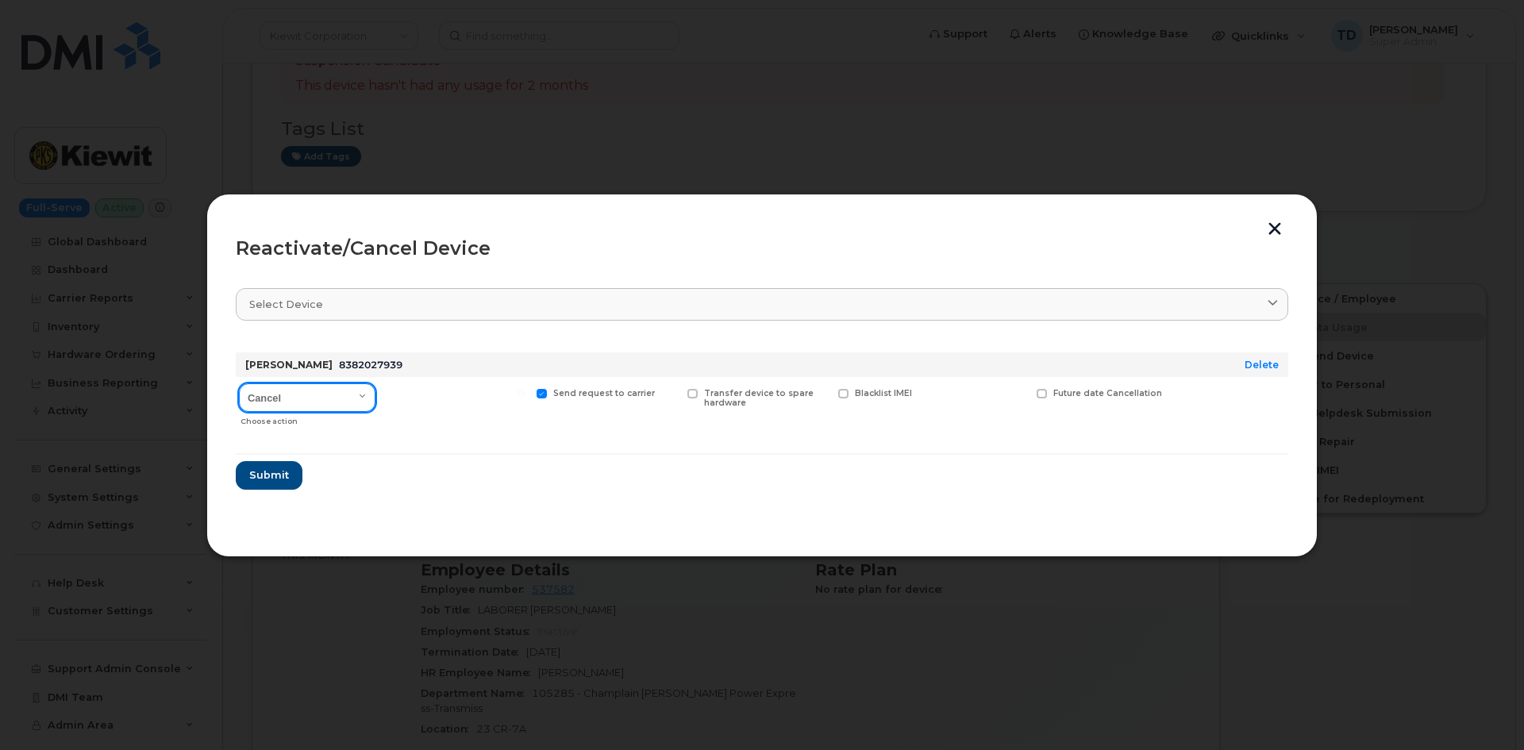
click at [333, 402] on select "Cancel Reactivate" at bounding box center [307, 397] width 137 height 29
select select "[object Object]"
click at [239, 383] on select "Cancel Reactivate" at bounding box center [307, 397] width 137 height 29
click at [256, 474] on span "Submit" at bounding box center [268, 474] width 40 height 15
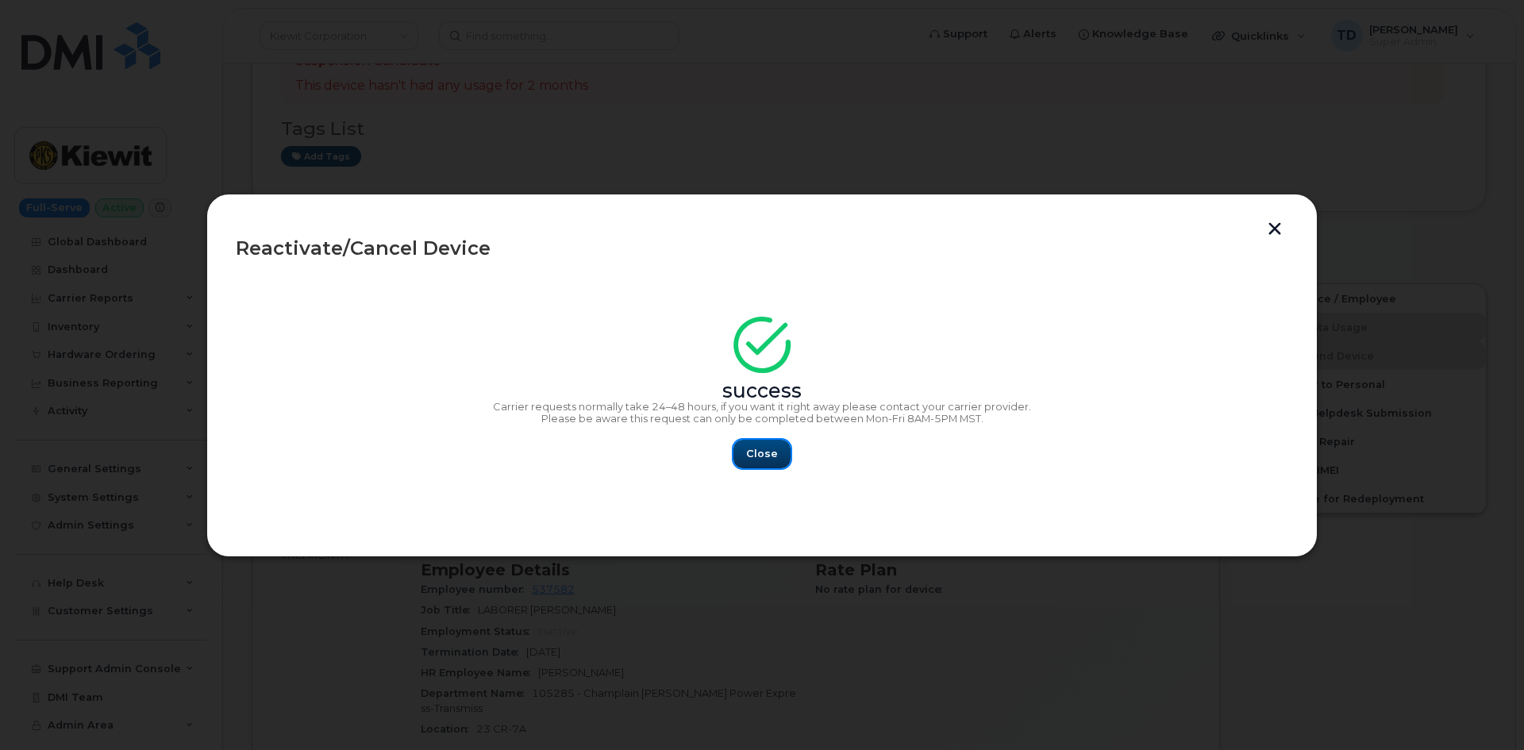
click at [768, 460] on span "Close" at bounding box center [762, 453] width 32 height 15
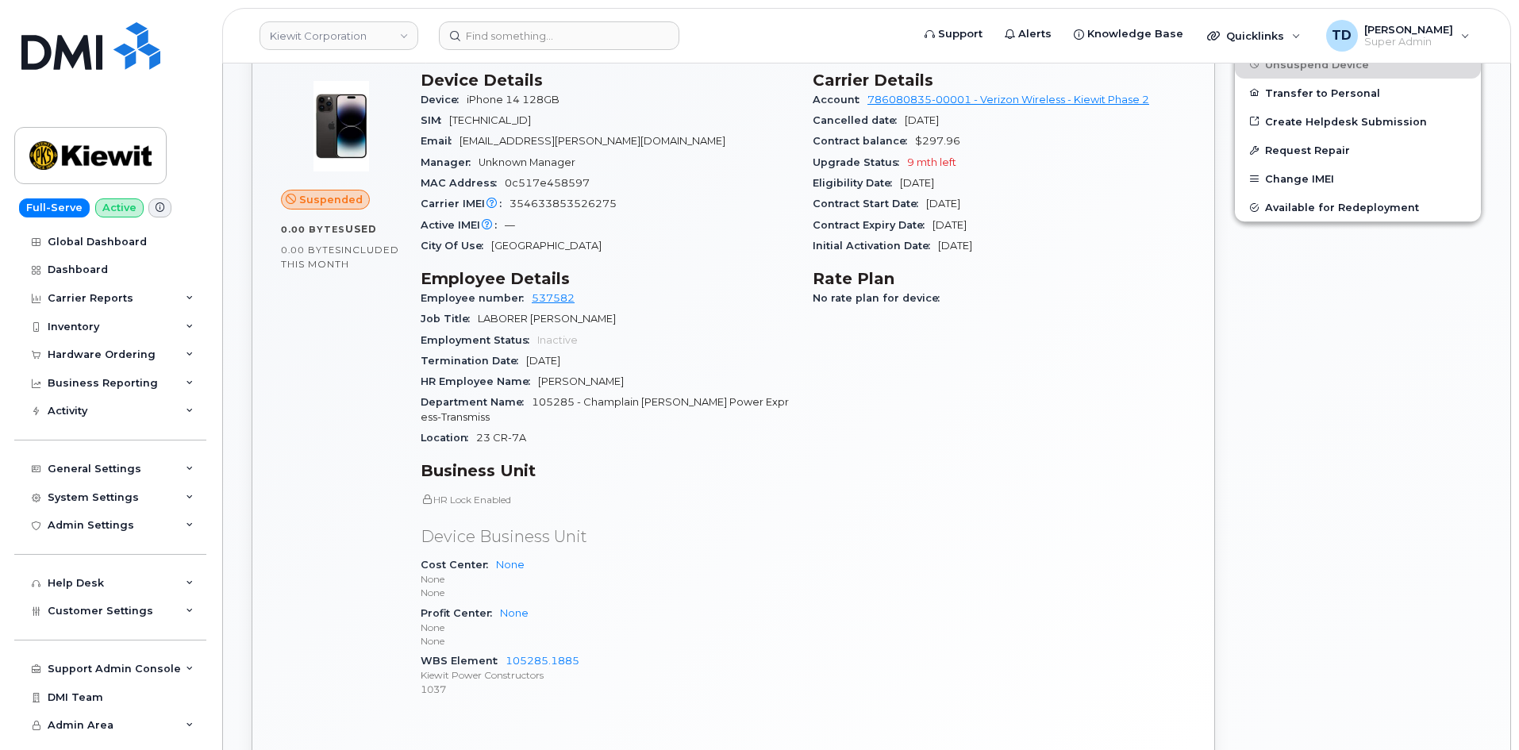
scroll to position [714, 0]
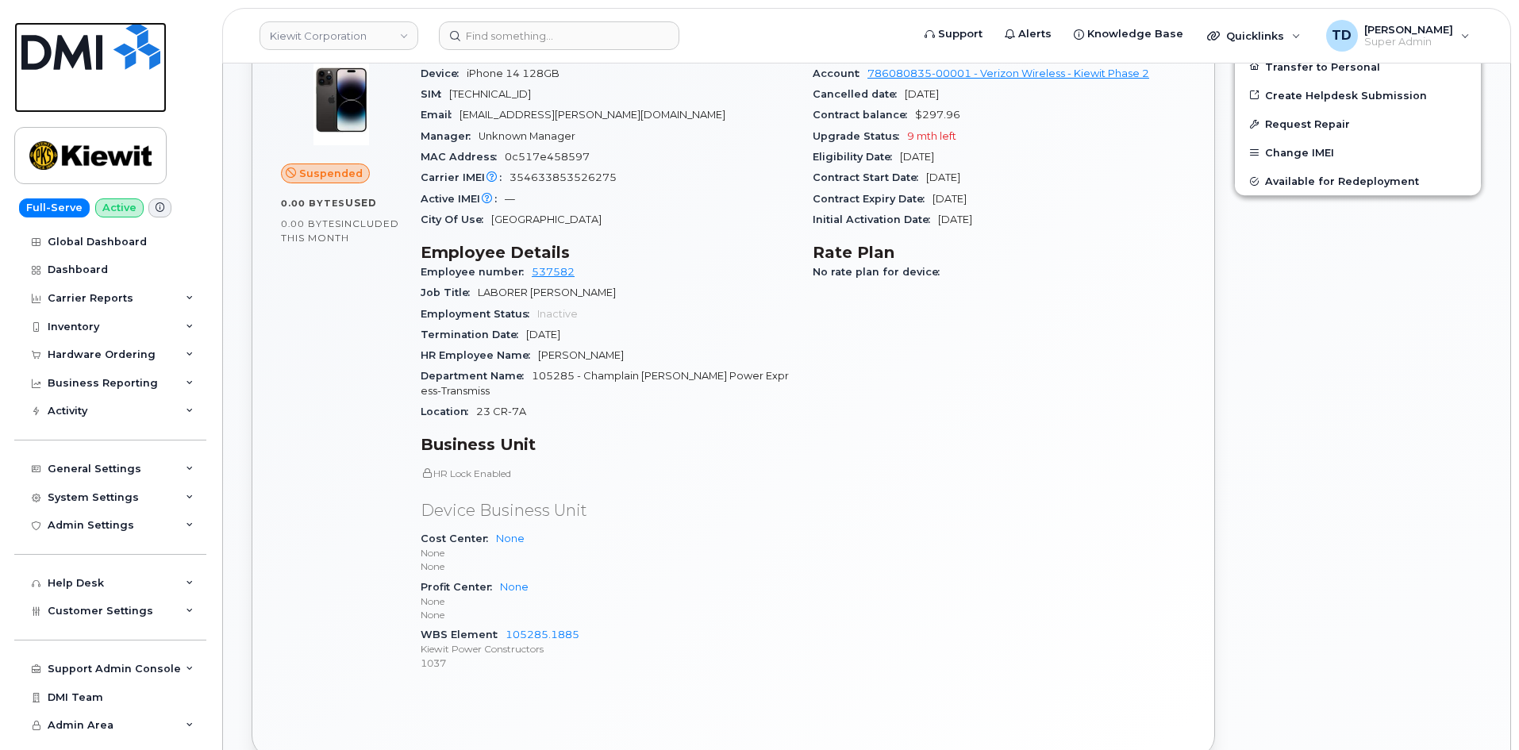
drag, startPoint x: 122, startPoint y: 59, endPoint x: 138, endPoint y: 36, distance: 28.0
click at [122, 59] on img at bounding box center [90, 46] width 139 height 48
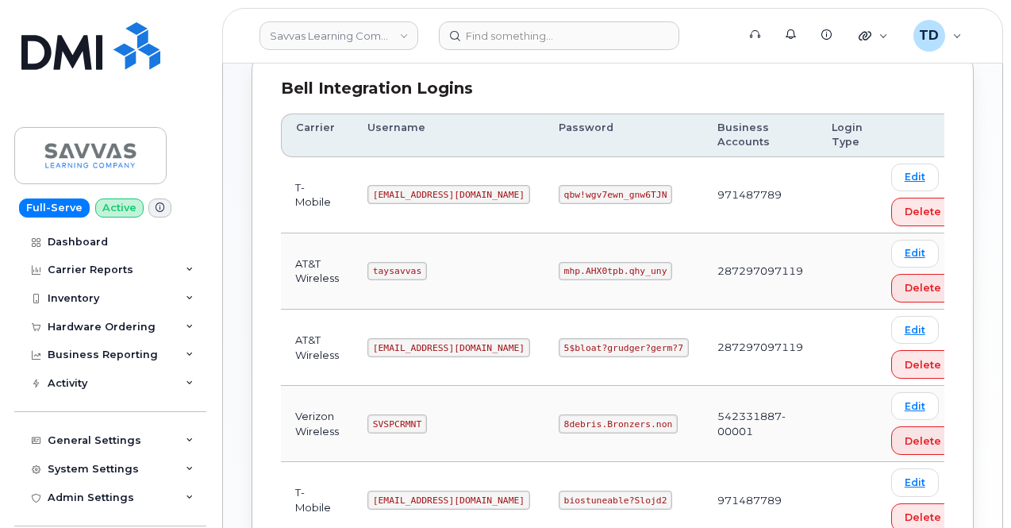
scroll to position [317, 0]
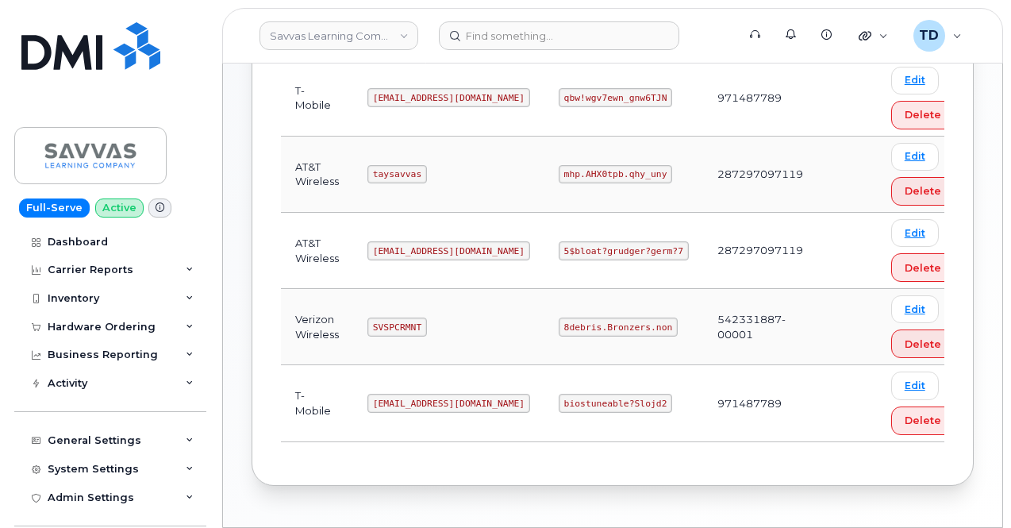
click at [559, 323] on code "8debris.Bronzers.non" at bounding box center [618, 326] width 119 height 19
click at [559, 325] on code "8debris.Bronzers.non" at bounding box center [618, 326] width 119 height 19
copy code "8debris.Bronzers.non"
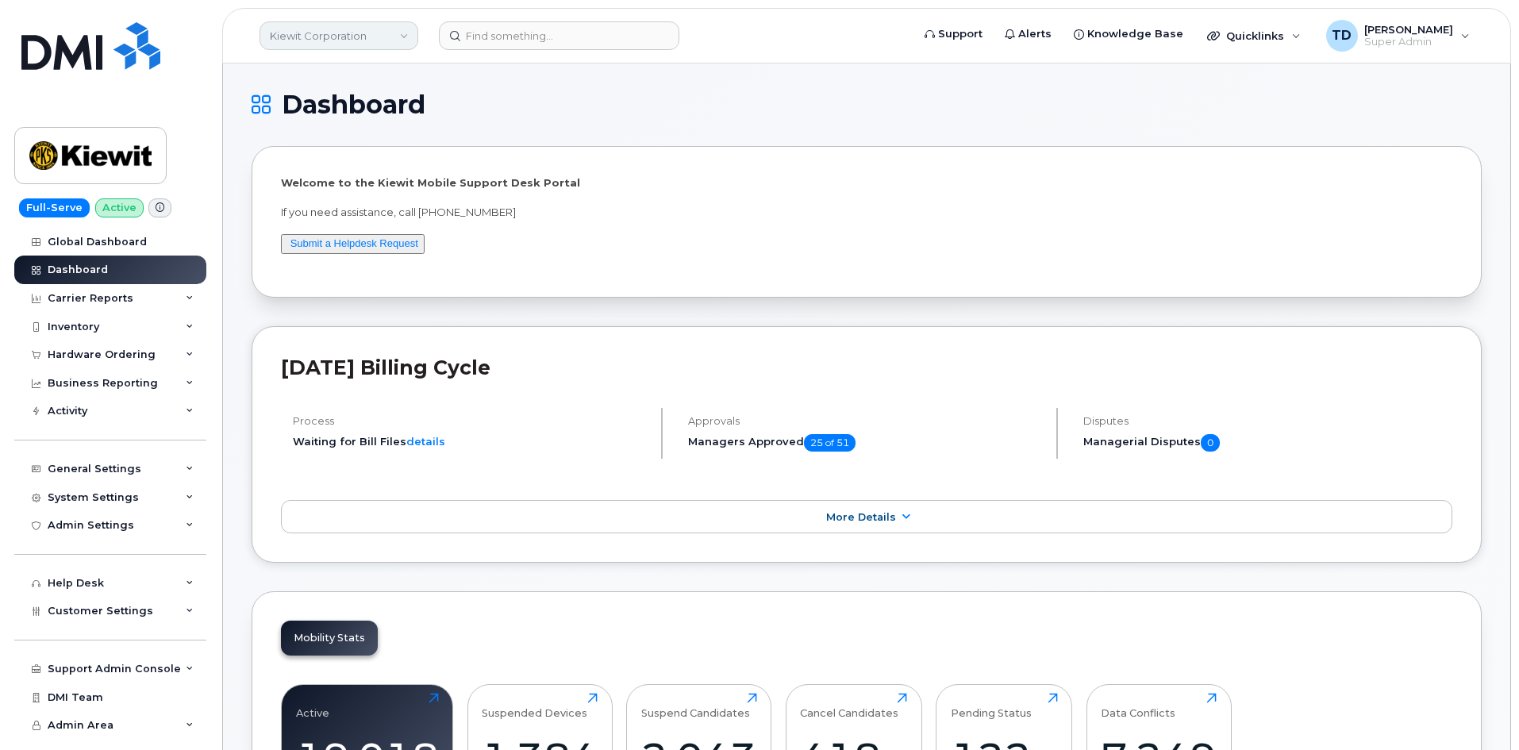
click at [367, 38] on link "Kiewit Corporation" at bounding box center [339, 35] width 159 height 29
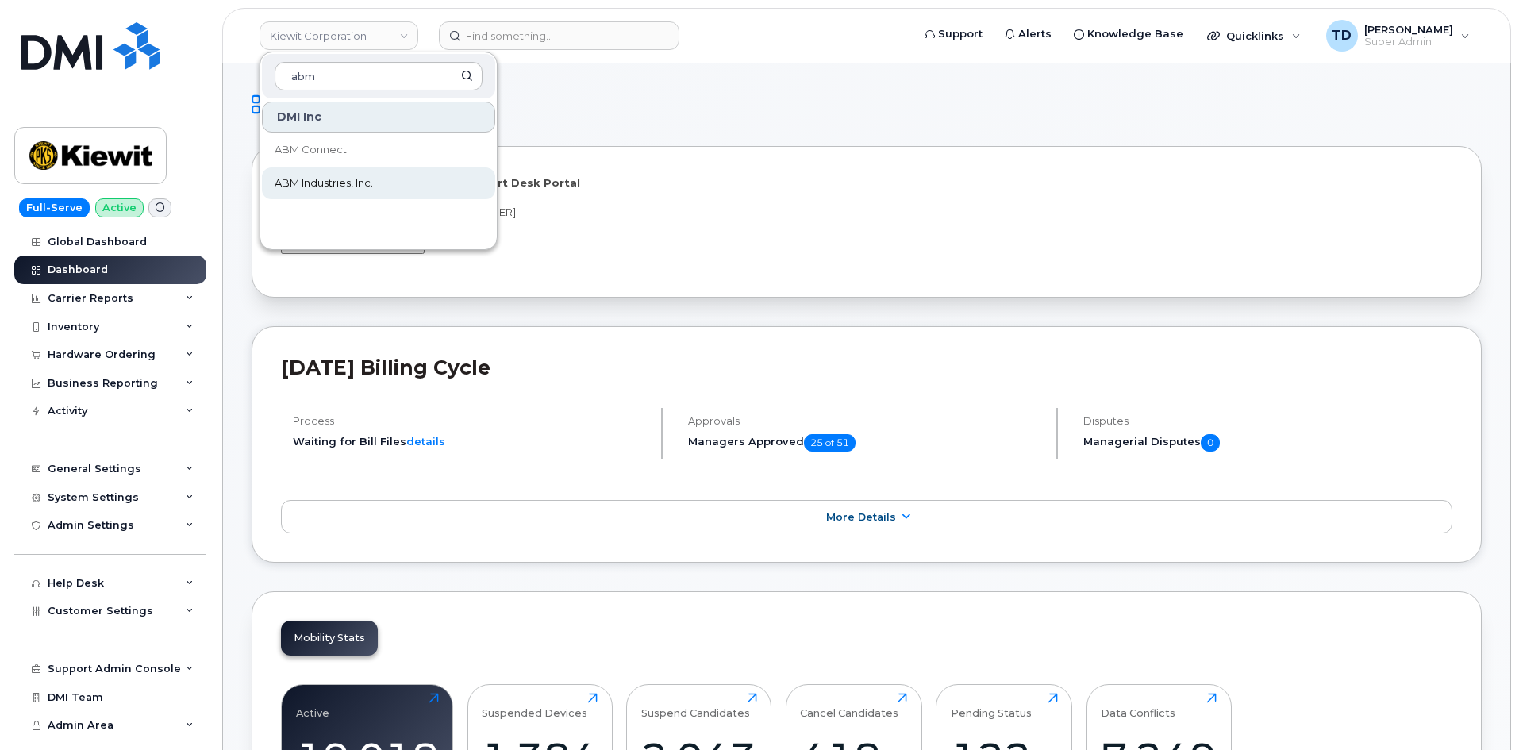
type input "abm"
click at [131, 345] on div "Hardware Ordering" at bounding box center [110, 354] width 192 height 29
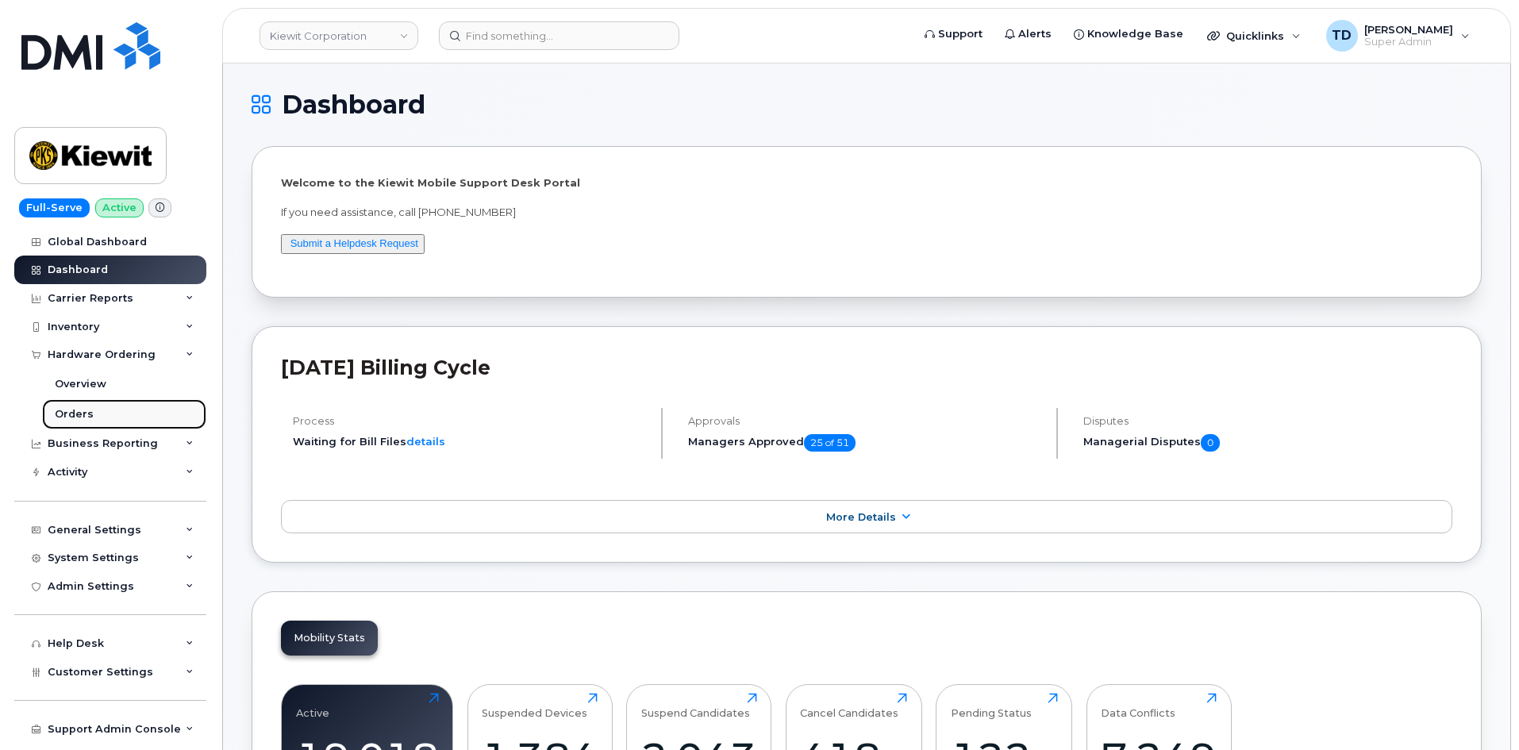
click at [121, 408] on link "Orders" at bounding box center [124, 414] width 164 height 30
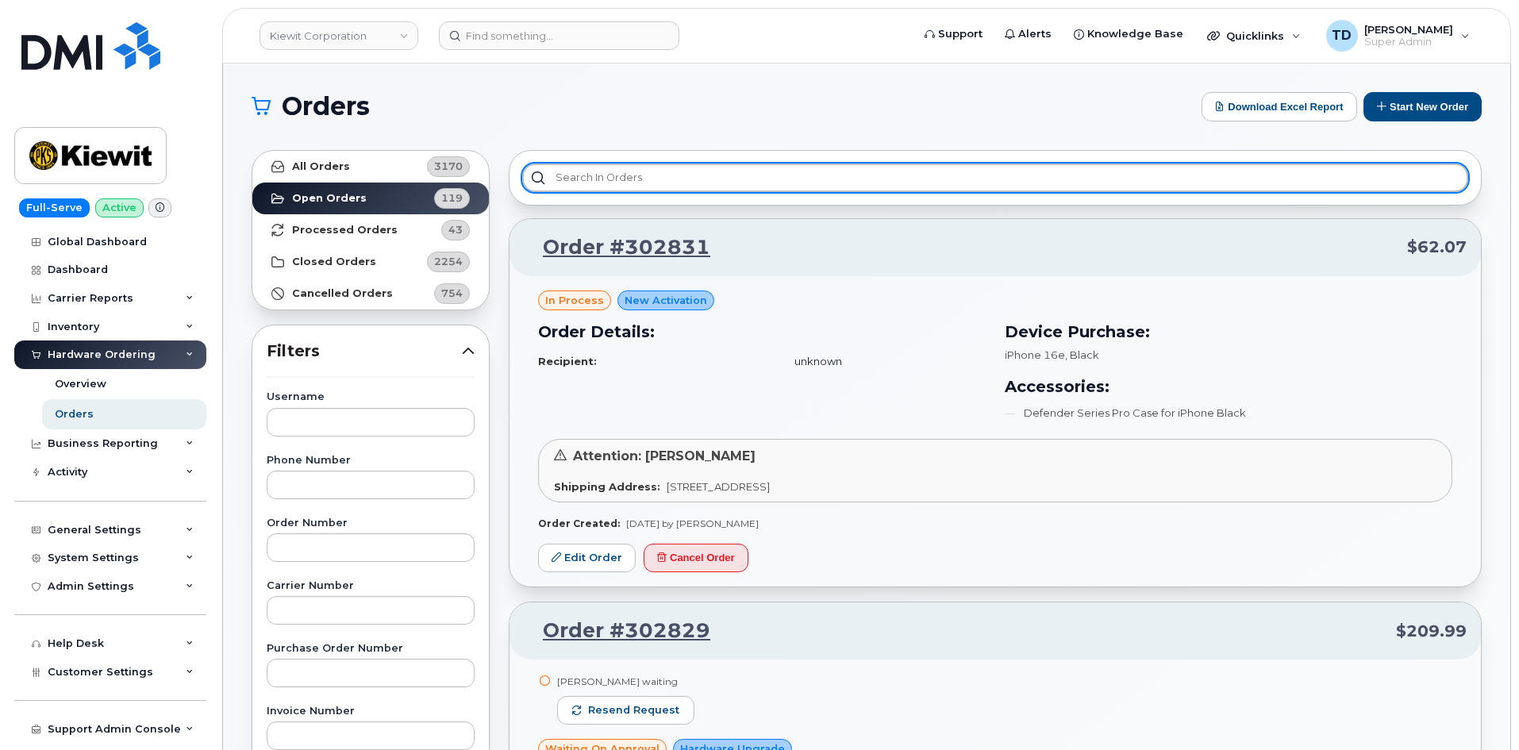
click at [1096, 173] on input "text" at bounding box center [995, 177] width 946 height 29
type input "0"
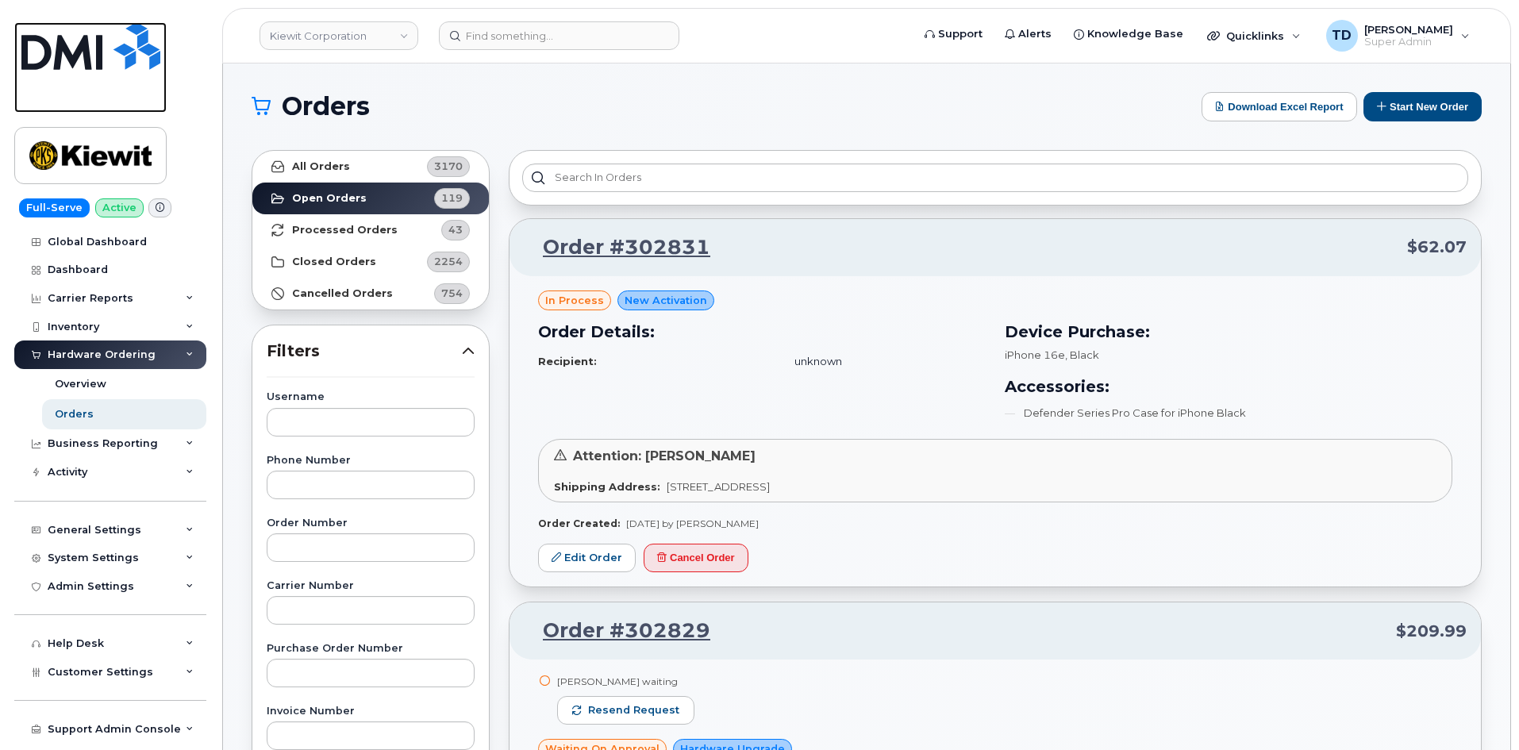
click at [87, 48] on img at bounding box center [90, 46] width 139 height 48
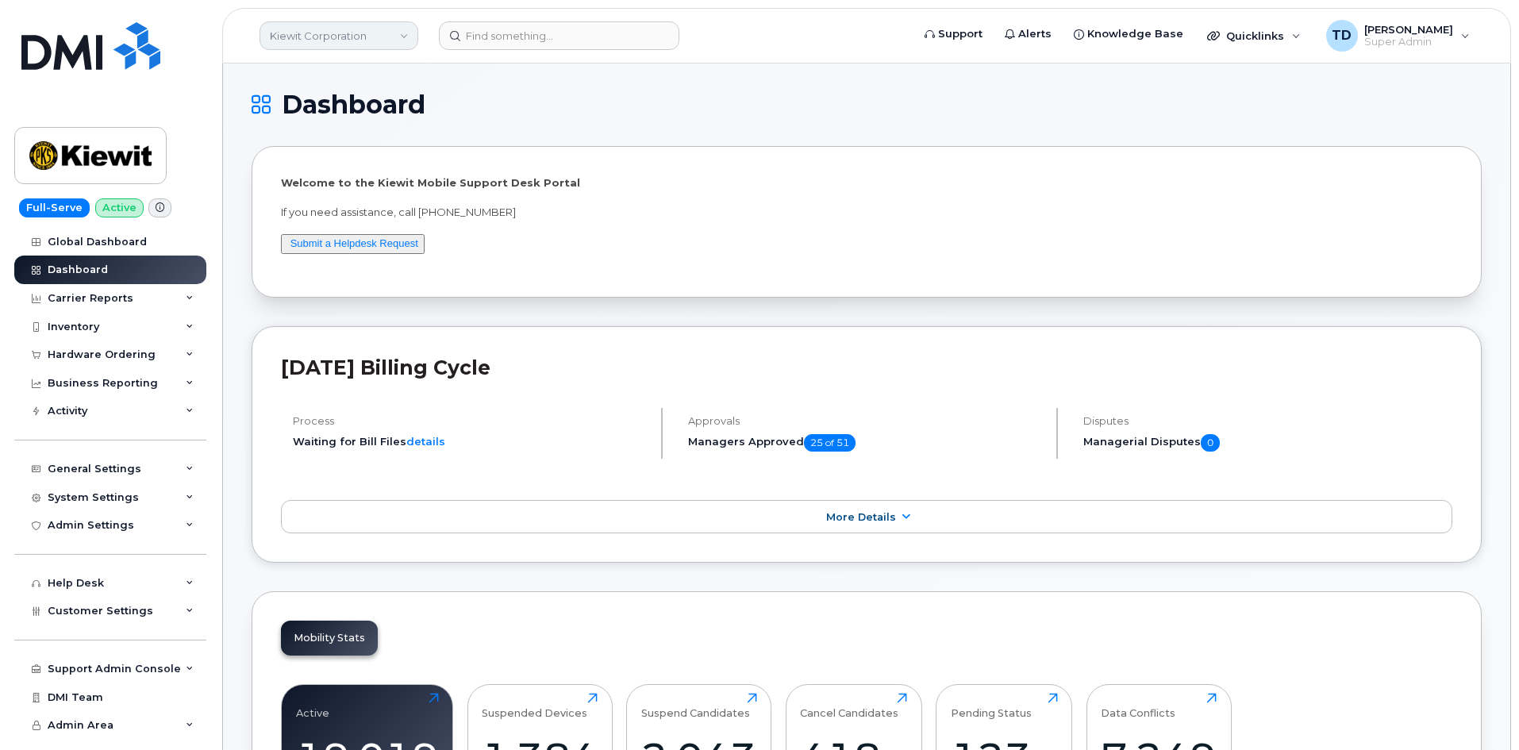
click at [379, 41] on link "Kiewit Corporation" at bounding box center [339, 35] width 159 height 29
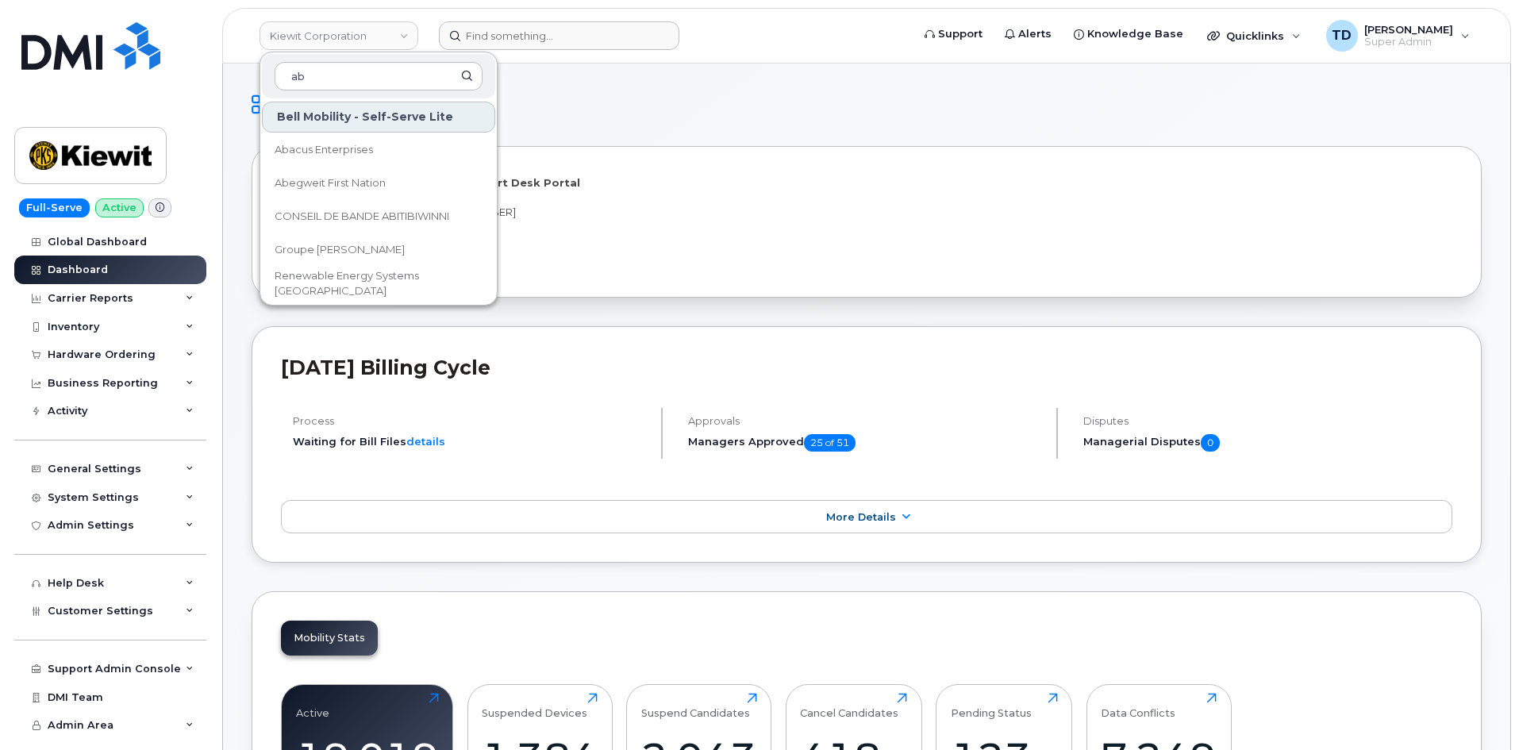
type input "ab"
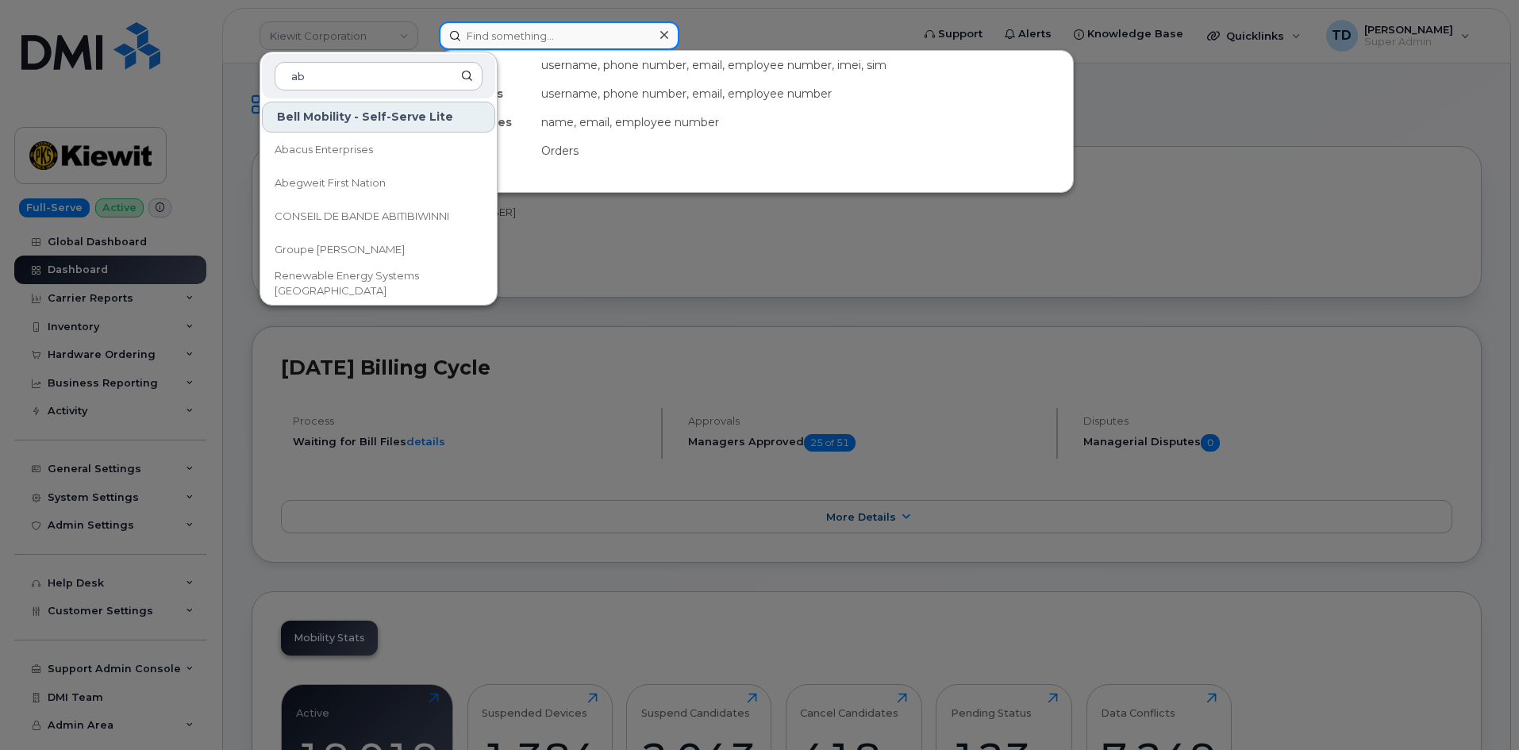
click at [528, 33] on input at bounding box center [559, 35] width 240 height 29
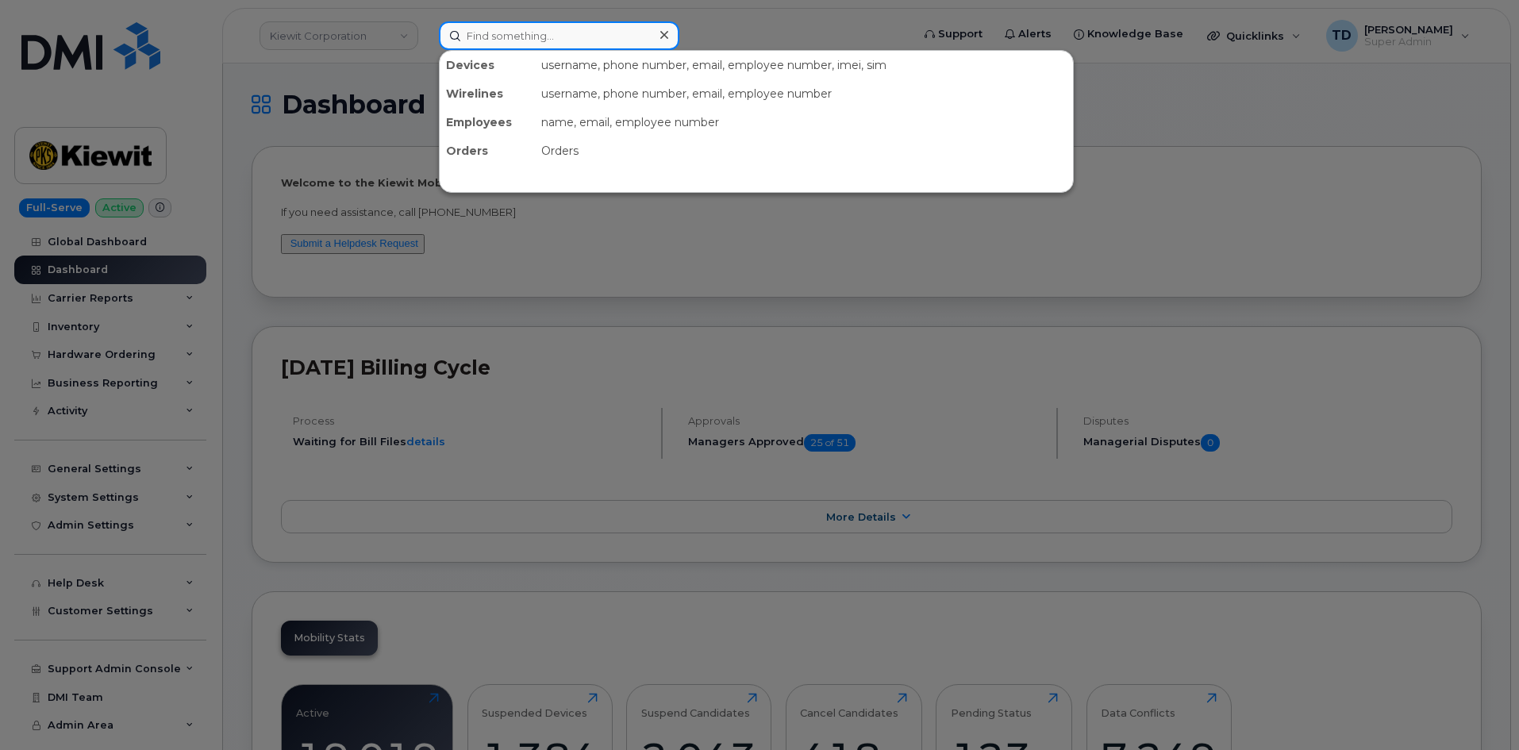
paste input "[PHONE_NUMBER]"
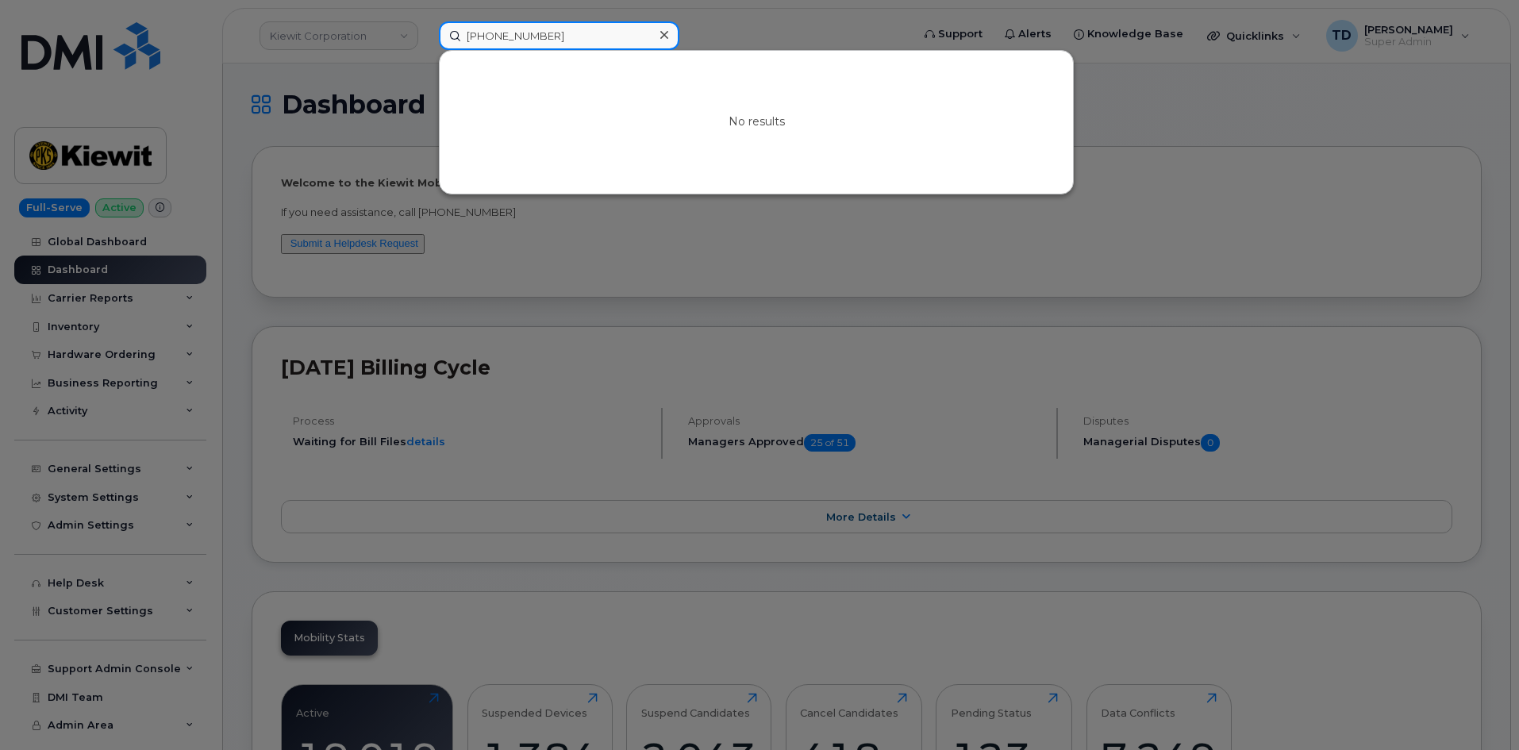
type input "[PHONE_NUMBER]"
click at [294, 186] on div at bounding box center [759, 375] width 1519 height 750
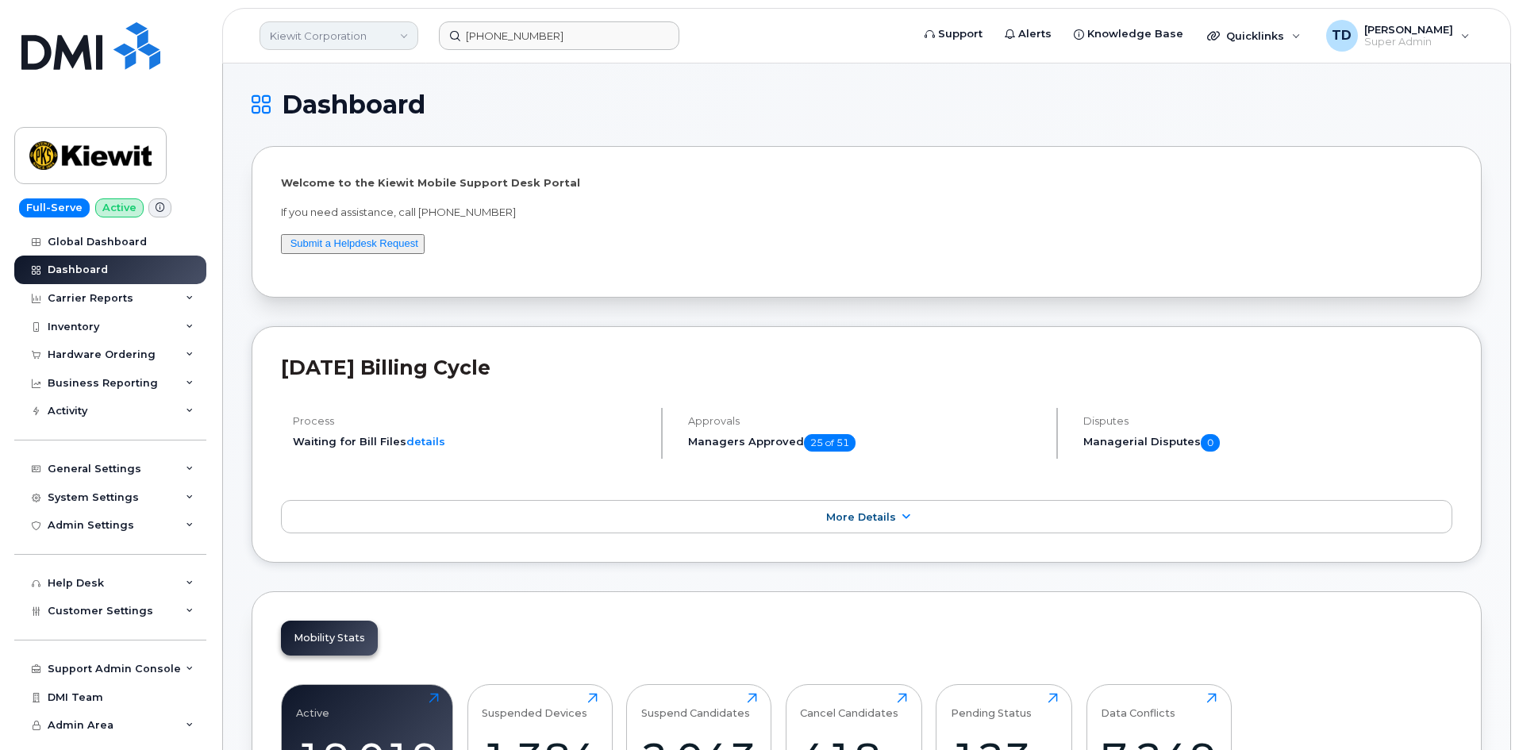
click at [348, 40] on link "Kiewit Corporation" at bounding box center [339, 35] width 159 height 29
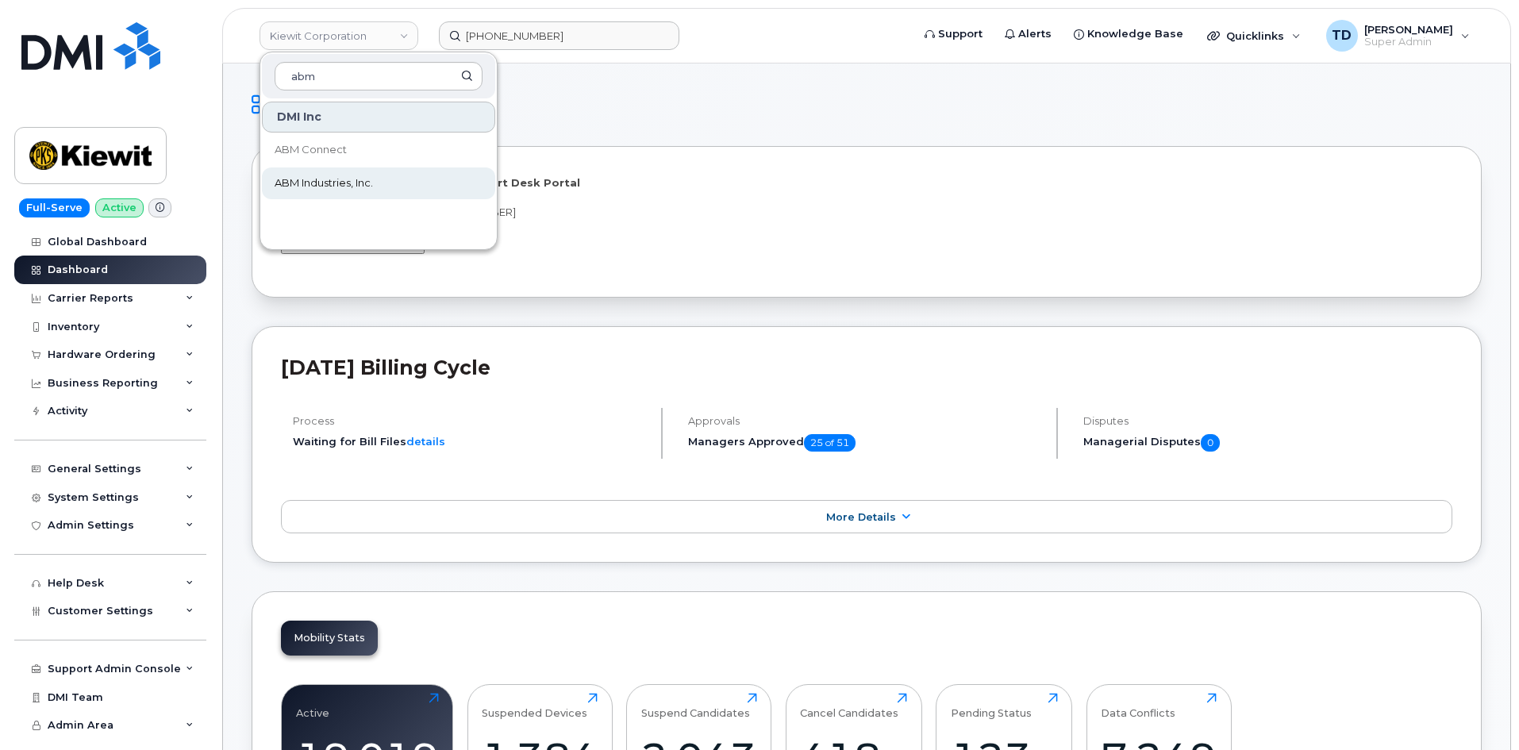
type input "abm"
drag, startPoint x: 329, startPoint y: 180, endPoint x: 386, endPoint y: 151, distance: 65.0
click at [331, 180] on span "ABM Industries, Inc." at bounding box center [324, 183] width 98 height 16
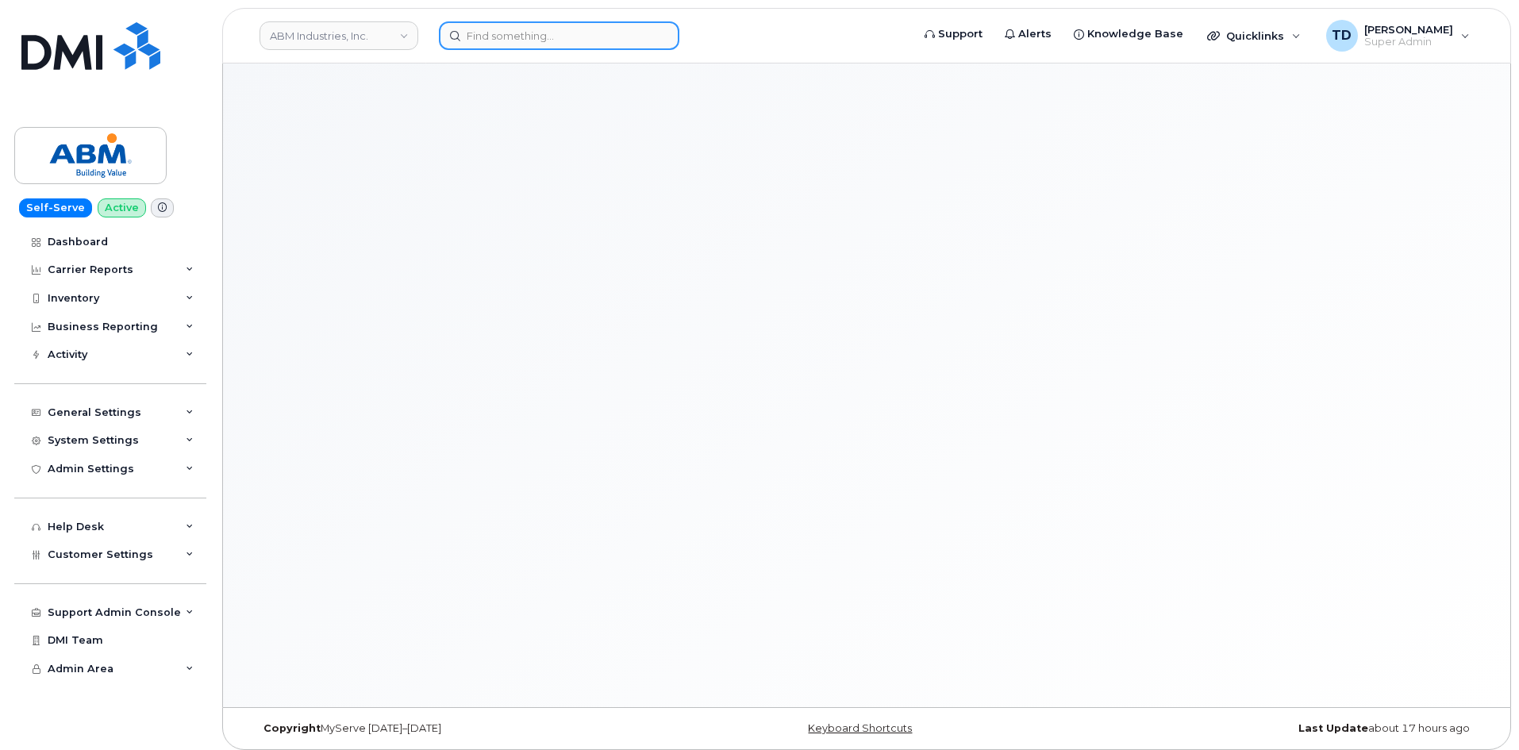
click at [562, 40] on input at bounding box center [559, 35] width 240 height 29
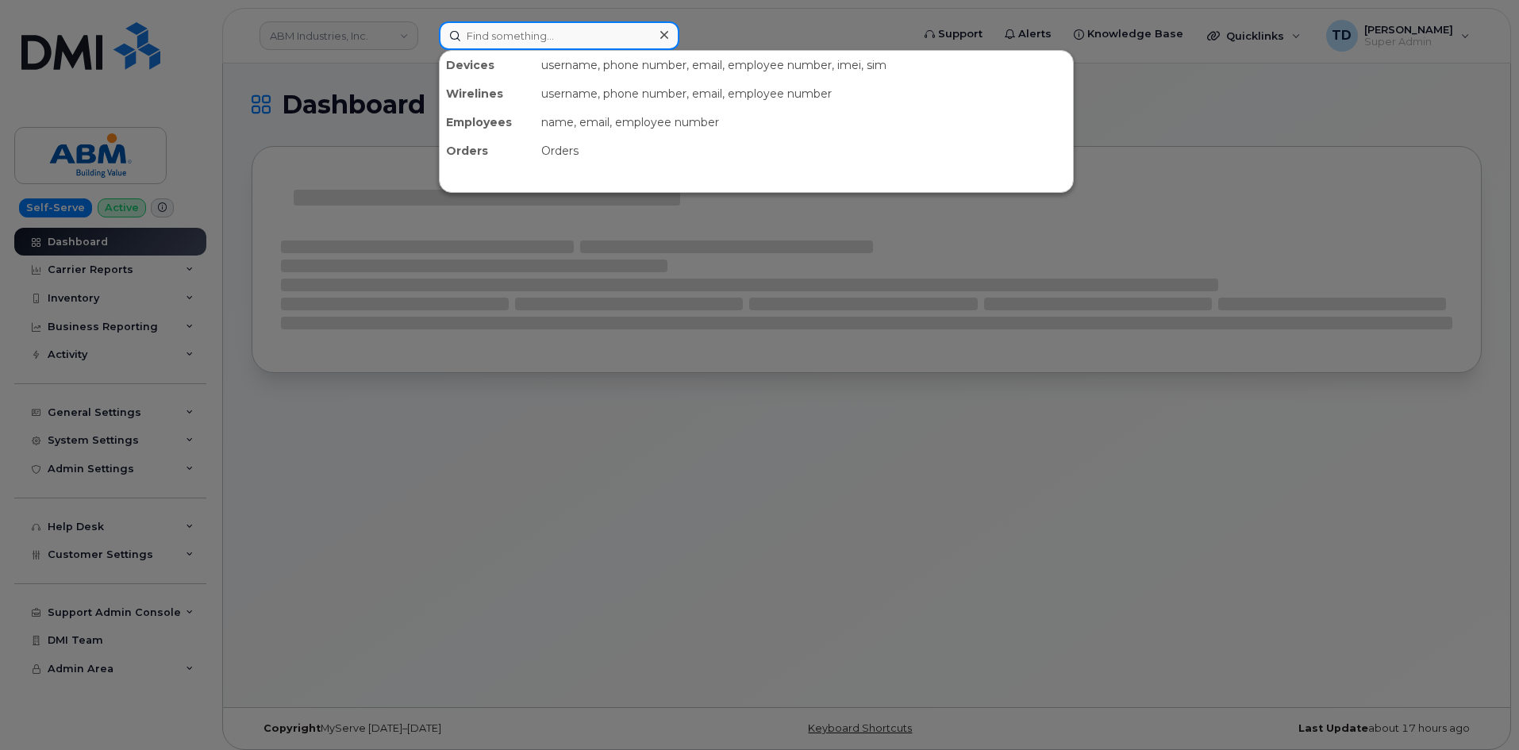
click at [562, 40] on input at bounding box center [559, 35] width 240 height 29
paste input "[PHONE_NUMBER]"
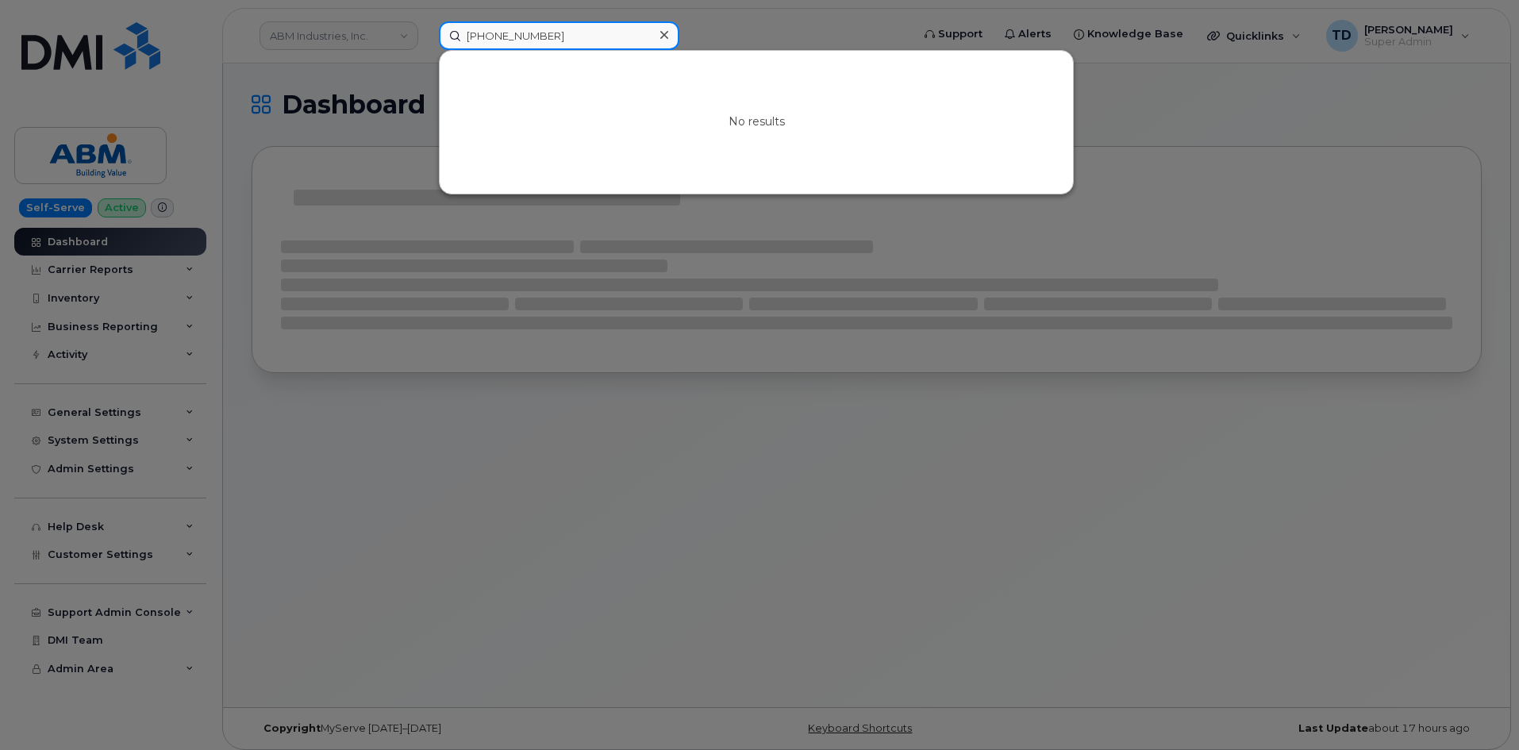
type input "[PHONE_NUMBER]"
click at [518, 265] on div at bounding box center [759, 375] width 1519 height 750
